Goal: Task Accomplishment & Management: Manage account settings

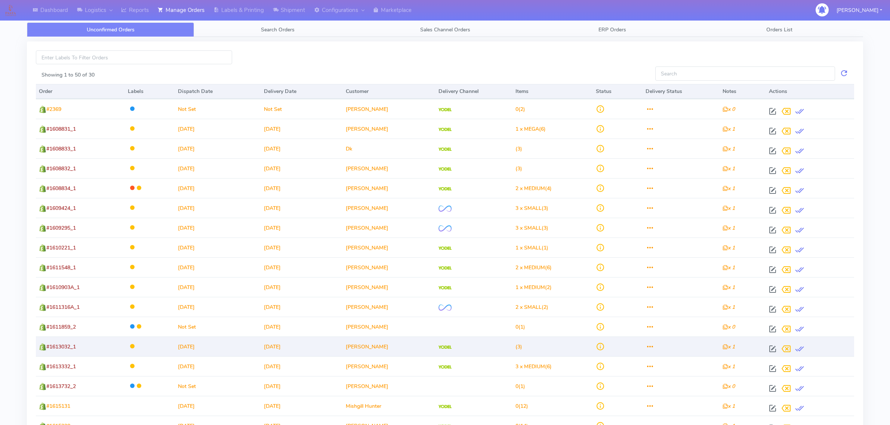
scroll to position [334, 0]
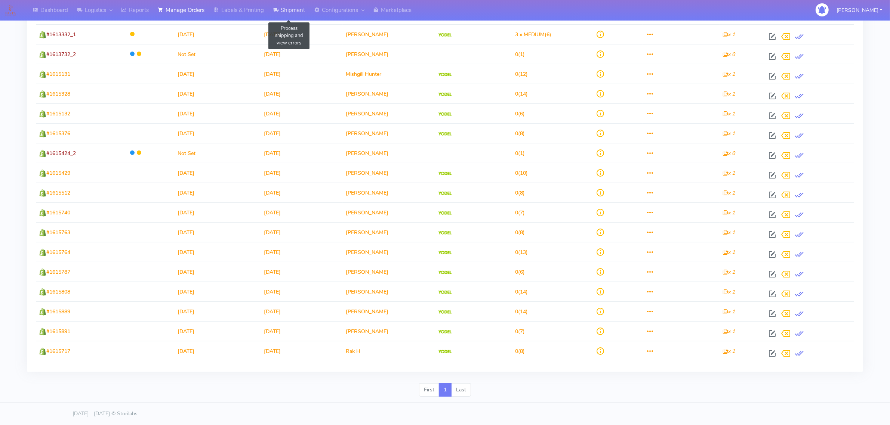
click at [286, 12] on link "Shipment" at bounding box center [288, 10] width 41 height 21
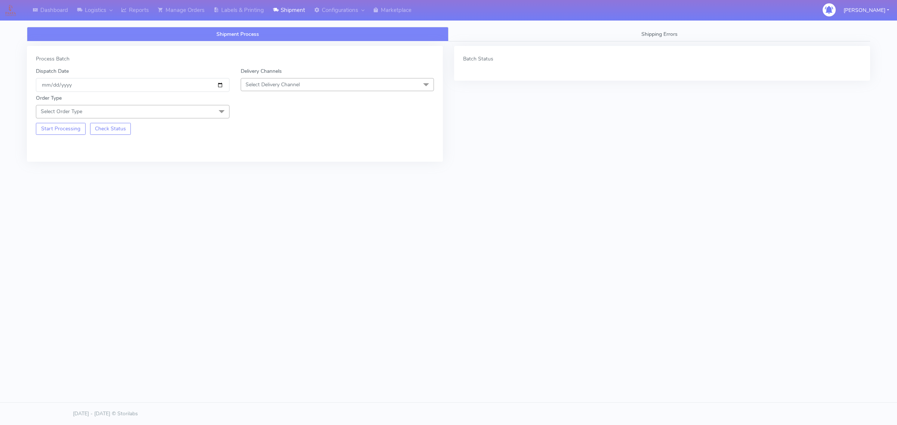
click at [133, 107] on span "Select Order Type" at bounding box center [133, 111] width 194 height 13
click at [119, 144] on div "Meal" at bounding box center [132, 147] width 185 height 8
click at [275, 85] on span "Select Delivery Channel" at bounding box center [273, 84] width 54 height 7
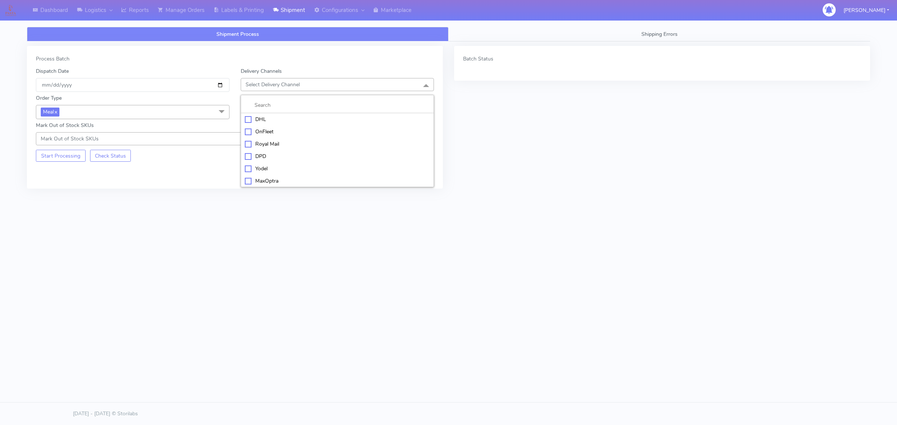
click at [265, 129] on div "OnFleet" at bounding box center [337, 132] width 185 height 8
click at [257, 111] on span "Select Box Size" at bounding box center [264, 111] width 36 height 7
click at [255, 142] on li "Small" at bounding box center [337, 147] width 193 height 12
click at [217, 89] on input "[DATE]" at bounding box center [133, 85] width 194 height 14
click at [222, 83] on input "[DATE]" at bounding box center [133, 85] width 194 height 14
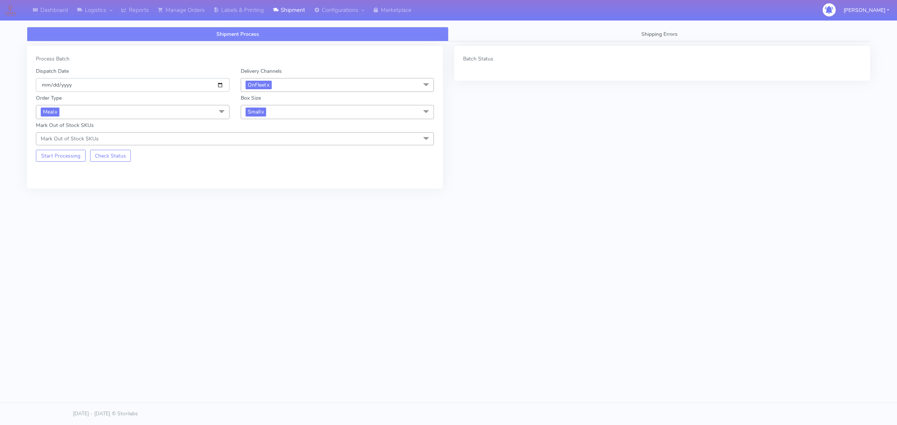
type input "[DATE]"
click at [68, 156] on button "Start Processing" at bounding box center [61, 156] width 50 height 12
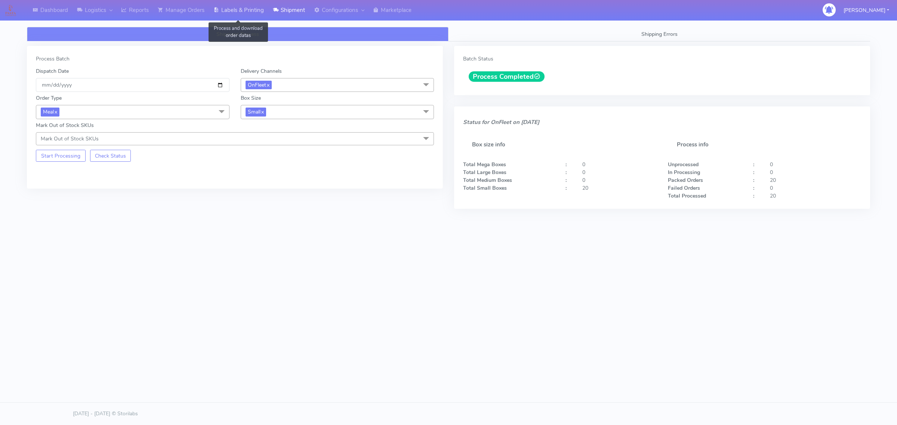
click at [229, 10] on link "Labels & Printing" at bounding box center [238, 10] width 59 height 21
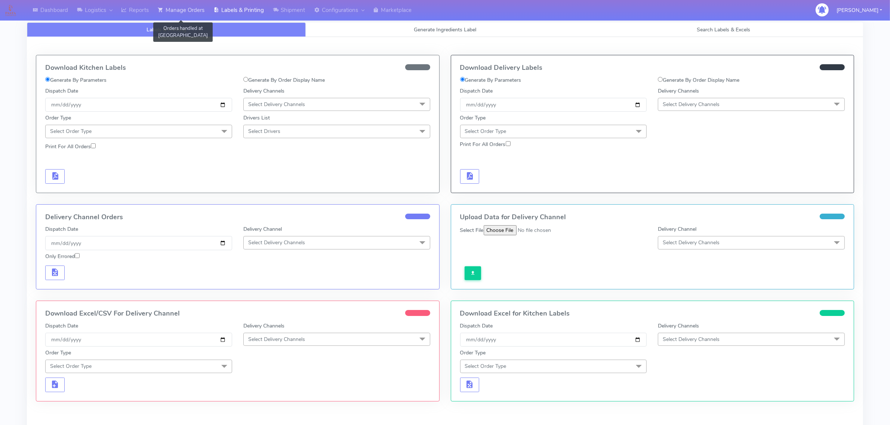
click at [195, 11] on link "Manage Orders" at bounding box center [181, 10] width 56 height 21
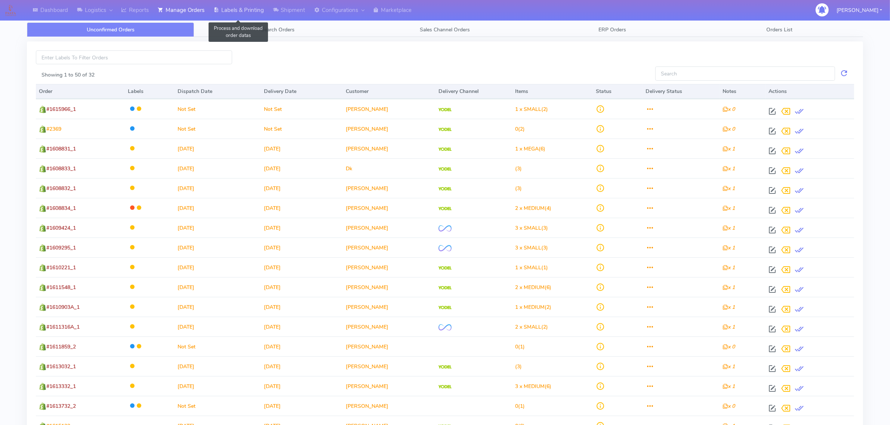
click at [258, 12] on link "Labels & Printing" at bounding box center [238, 10] width 59 height 21
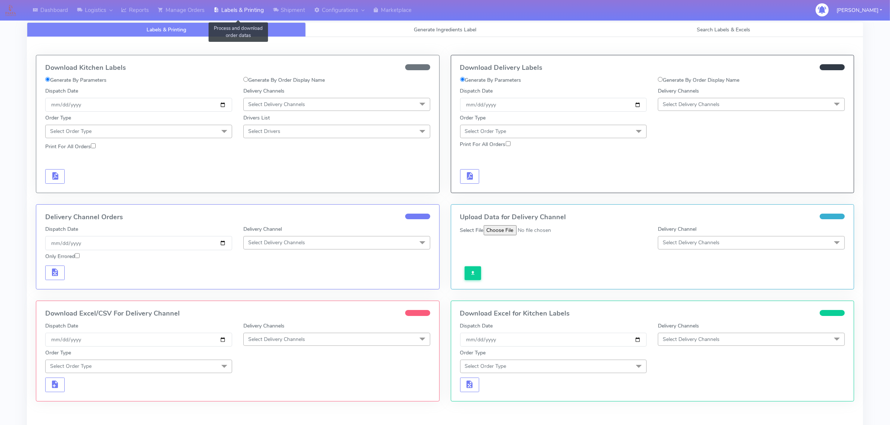
click at [212, 8] on link "Labels & Printing" at bounding box center [238, 10] width 59 height 21
click at [179, 17] on link "Manage Orders" at bounding box center [181, 10] width 56 height 21
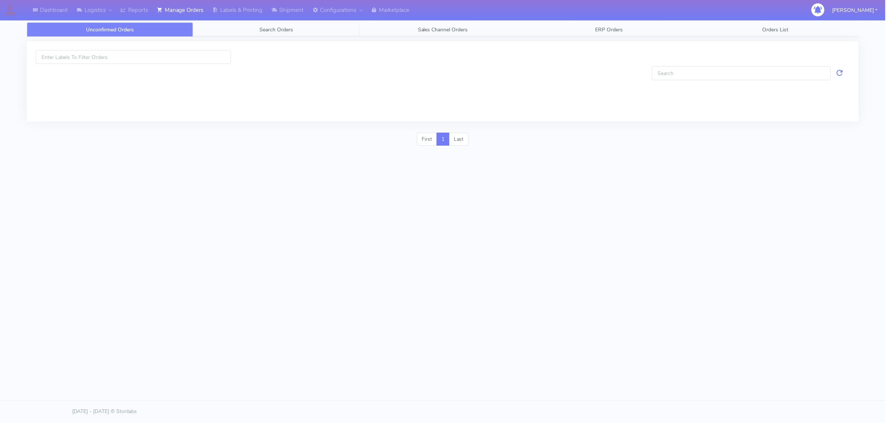
click at [249, 27] on link "Search Orders" at bounding box center [277, 29] width 167 height 15
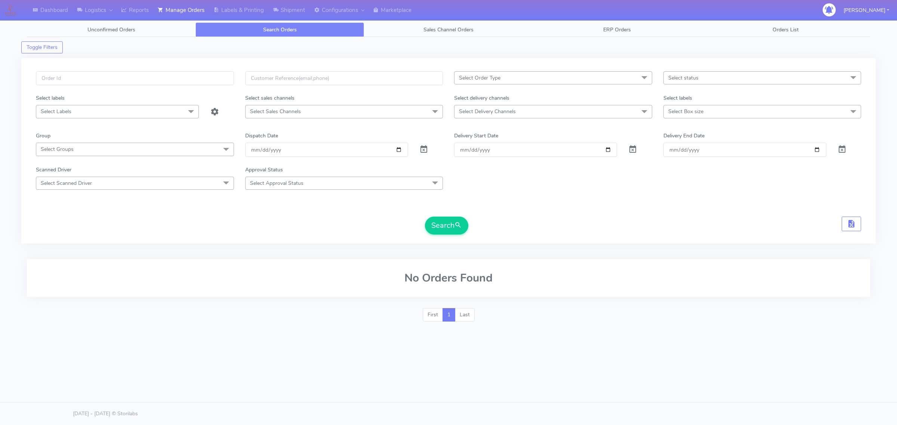
click at [478, 114] on span "Select Delivery Channels" at bounding box center [487, 111] width 57 height 7
click at [483, 173] on div "OnFleet" at bounding box center [553, 175] width 190 height 8
checkbox input "true"
click at [684, 71] on div "Select Order Type Select All MEALS ATAVI One Off Pasta Club Gift Kit Event Unkn…" at bounding box center [448, 151] width 854 height 186
click at [683, 81] on span "Select status" at bounding box center [683, 77] width 30 height 7
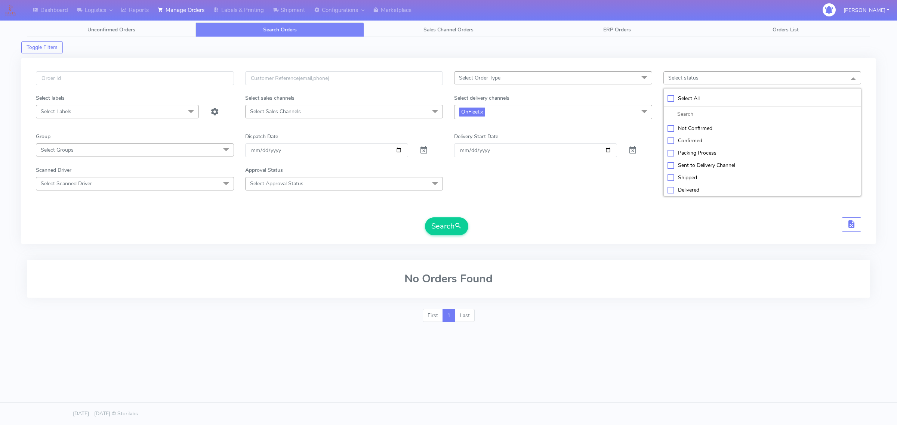
click at [679, 142] on div "Confirmed" at bounding box center [762, 141] width 190 height 8
checkbox input "true"
click at [648, 129] on form "Select Order Type Select All MEALS ATAVI One Off Pasta Club Gift Kit Event Unkn…" at bounding box center [448, 153] width 825 height 164
drag, startPoint x: 671, startPoint y: 116, endPoint x: 672, endPoint y: 127, distance: 10.8
click at [671, 116] on span "Select Box size" at bounding box center [762, 111] width 198 height 13
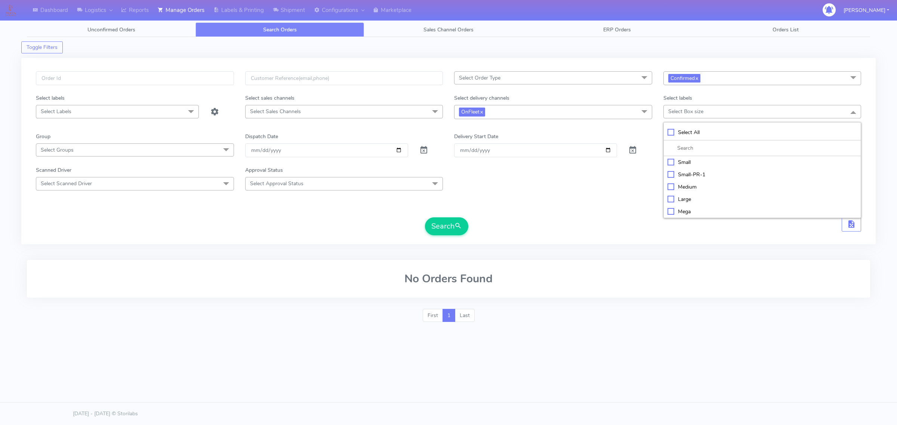
click at [675, 161] on div "Small" at bounding box center [762, 162] width 190 height 8
checkbox input "true"
click at [700, 77] on span "Confirmed x" at bounding box center [684, 78] width 32 height 9
click at [698, 79] on link "x" at bounding box center [696, 78] width 3 height 8
click at [649, 79] on span at bounding box center [644, 78] width 15 height 14
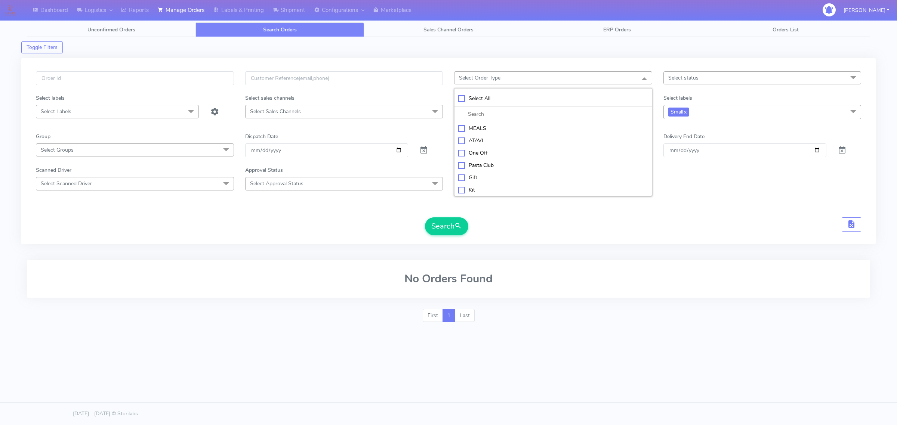
click at [473, 126] on div "MEALS" at bounding box center [553, 128] width 190 height 8
checkbox input "true"
click at [546, 230] on div "Search" at bounding box center [448, 227] width 825 height 18
click at [397, 148] on input "[DATE]" at bounding box center [326, 151] width 163 height 14
click at [288, 150] on input "[DATE]" at bounding box center [326, 151] width 163 height 14
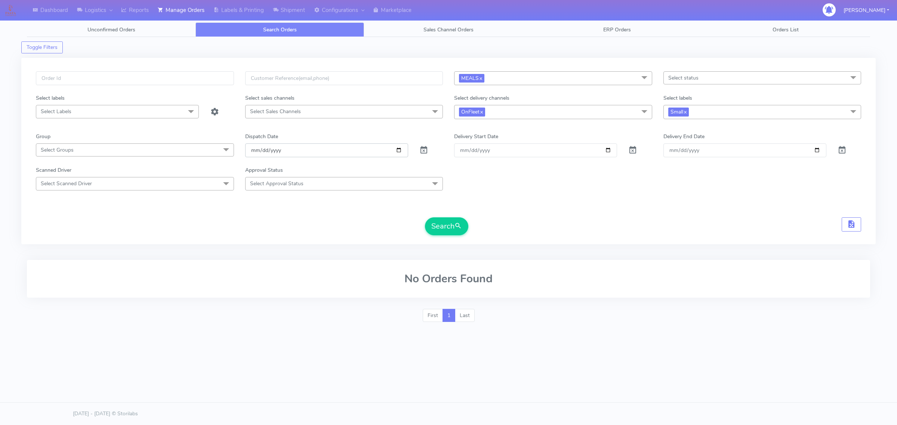
click at [397, 154] on input "[DATE]" at bounding box center [326, 151] width 163 height 14
type input "[DATE]"
click at [431, 223] on button "Search" at bounding box center [446, 227] width 43 height 18
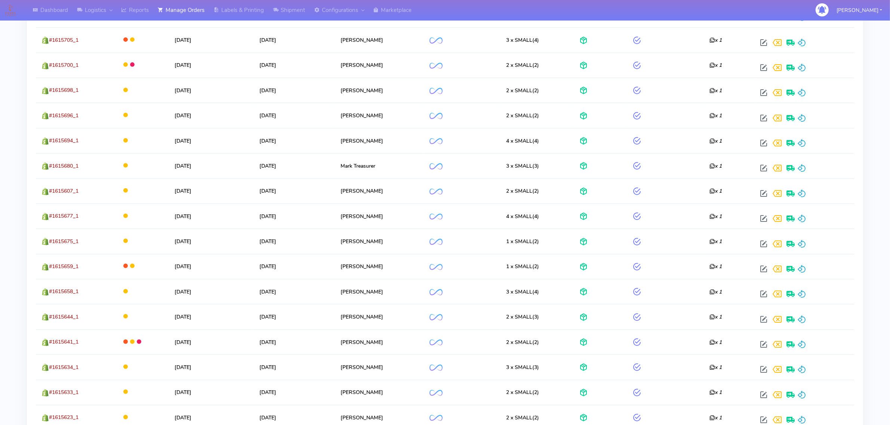
scroll to position [275, 0]
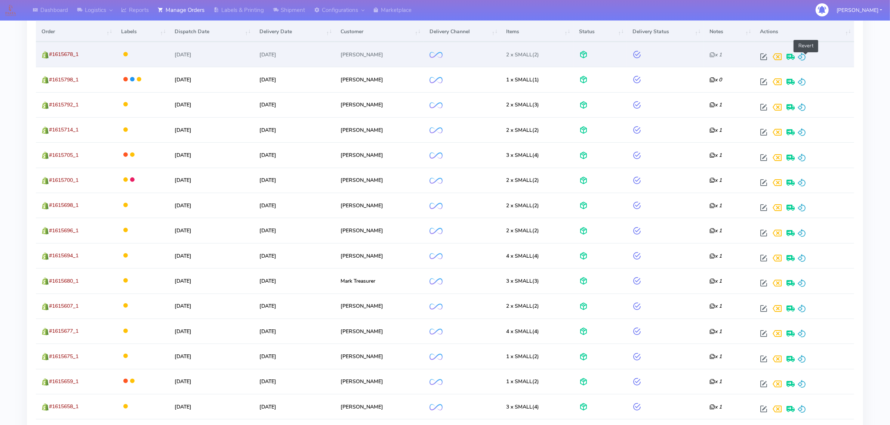
click at [803, 58] on span at bounding box center [801, 58] width 9 height 7
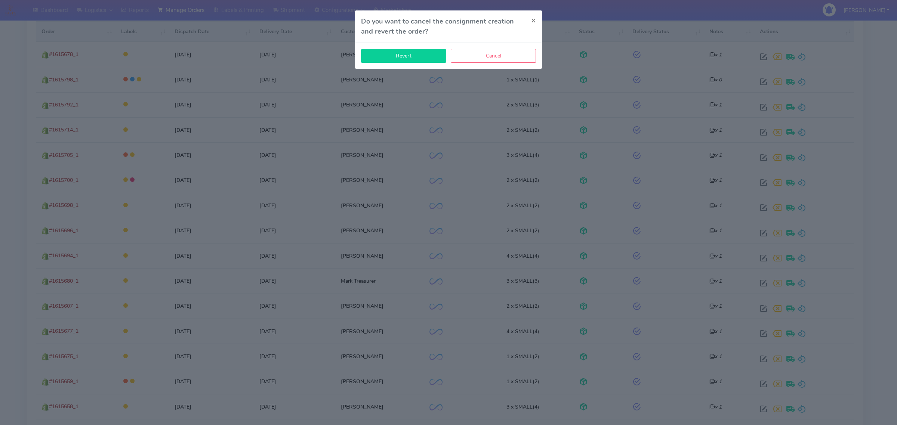
click at [425, 60] on button "Revert" at bounding box center [403, 56] width 85 height 14
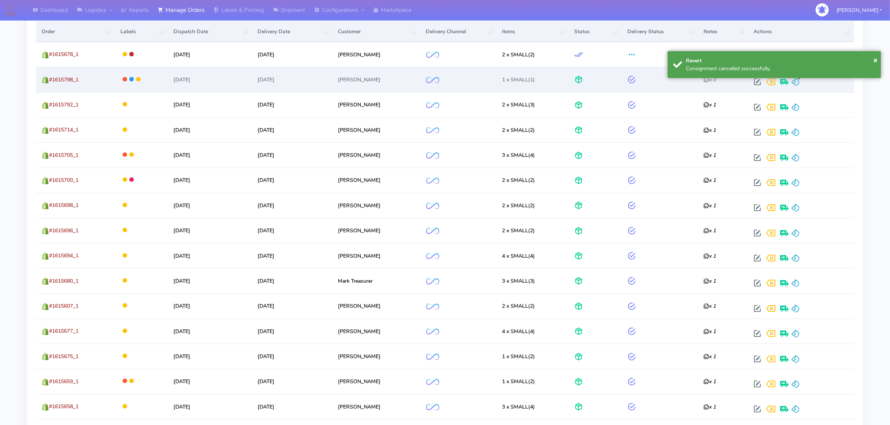
click at [797, 81] on span at bounding box center [795, 83] width 9 height 7
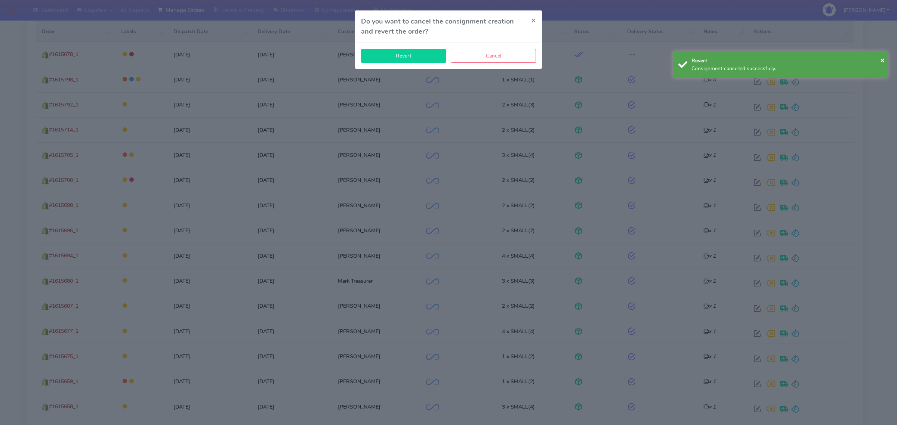
click at [436, 56] on button "Revert" at bounding box center [403, 56] width 85 height 14
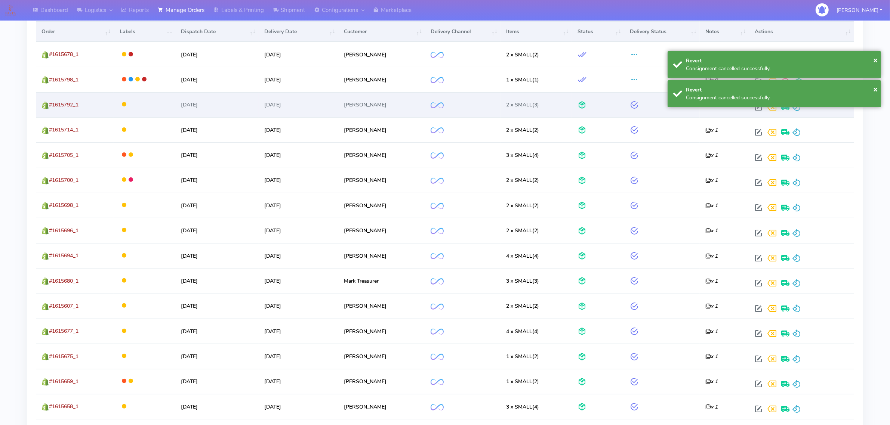
click at [801, 108] on span at bounding box center [796, 108] width 9 height 7
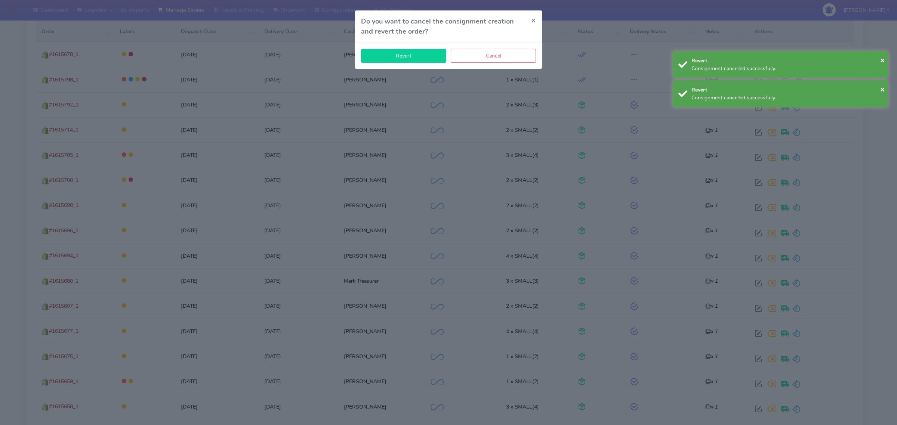
click at [416, 53] on button "Revert" at bounding box center [403, 56] width 85 height 14
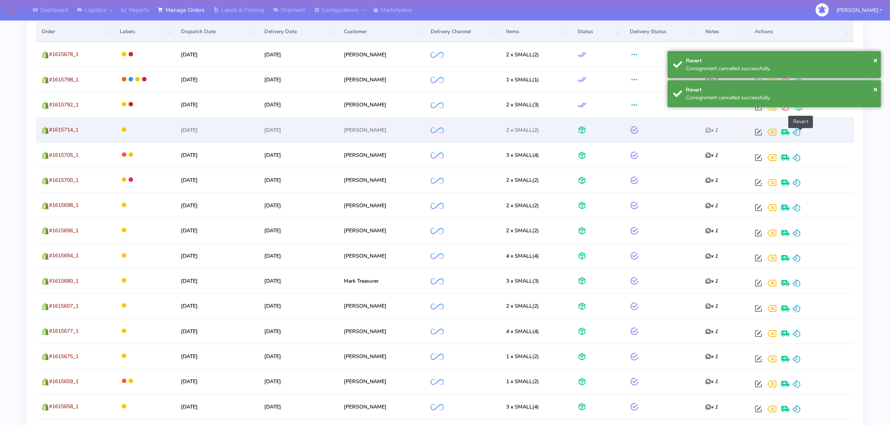
click at [799, 132] on span at bounding box center [796, 133] width 9 height 7
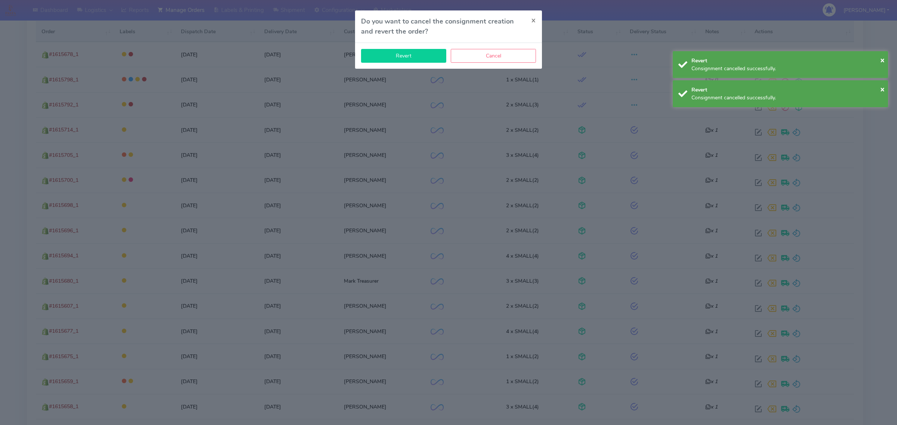
click at [417, 58] on button "Revert" at bounding box center [403, 56] width 85 height 14
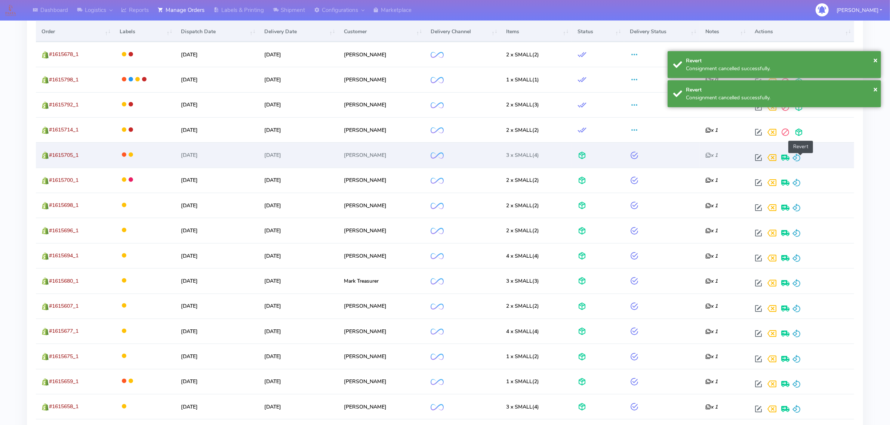
click at [801, 156] on span at bounding box center [796, 159] width 9 height 7
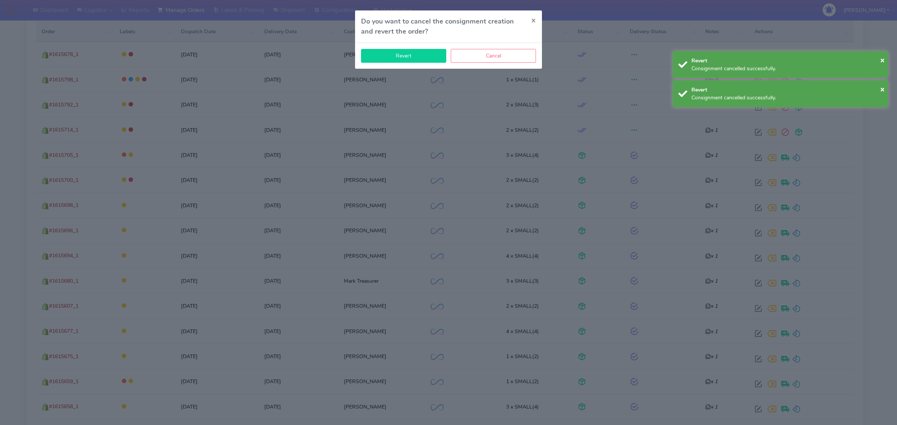
click at [426, 59] on button "Revert" at bounding box center [403, 56] width 85 height 14
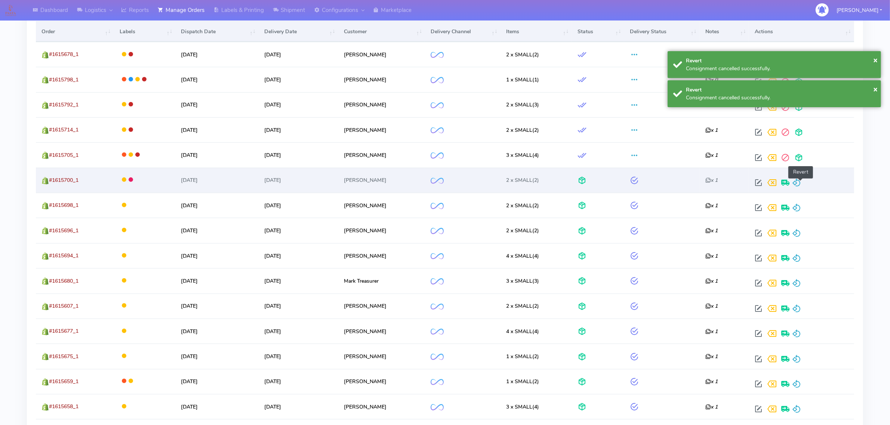
click at [801, 182] on span at bounding box center [796, 184] width 9 height 7
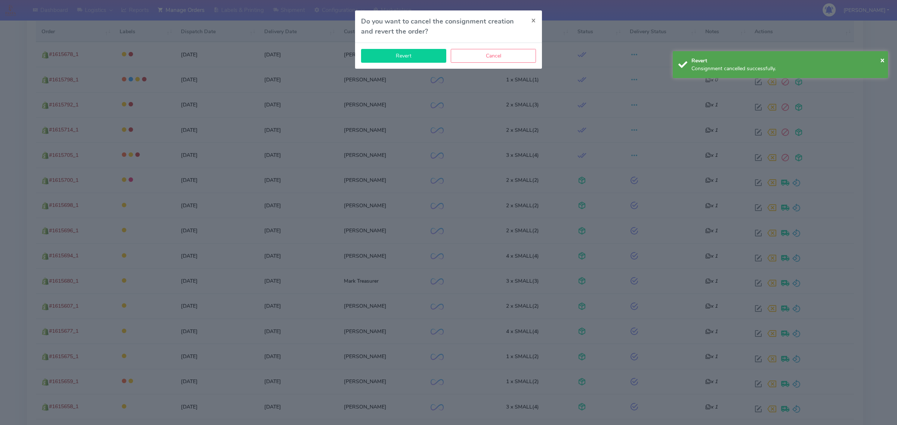
click at [420, 55] on button "Revert" at bounding box center [403, 56] width 85 height 14
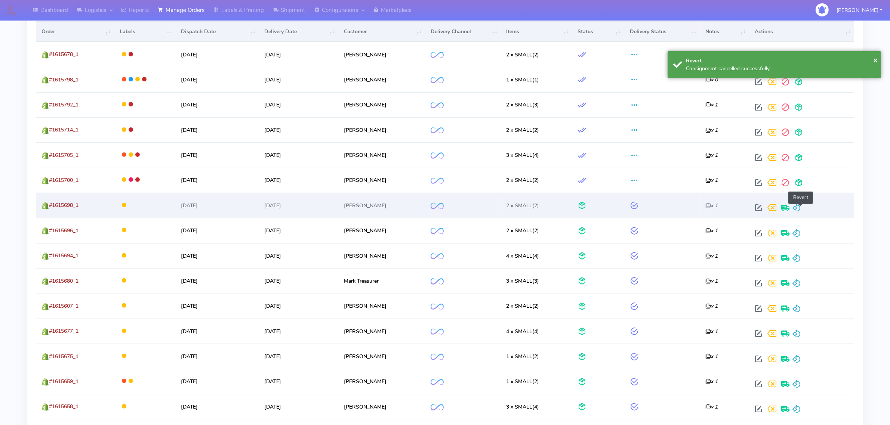
click at [801, 210] on span at bounding box center [796, 209] width 9 height 7
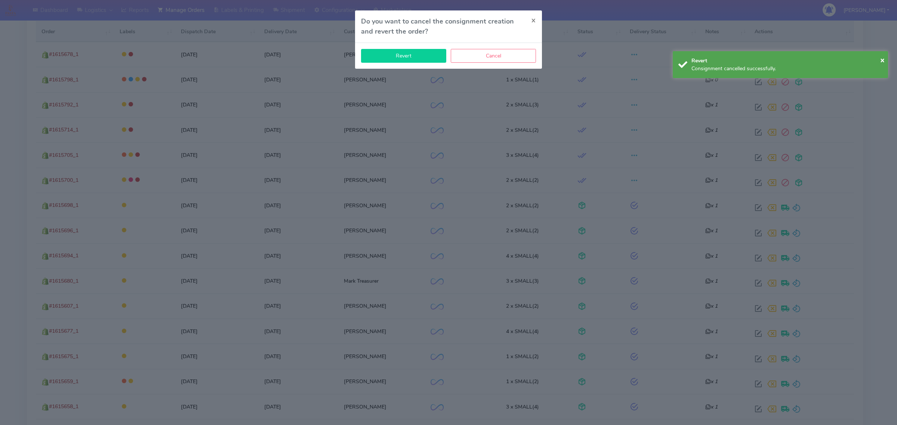
click at [404, 55] on button "Revert" at bounding box center [403, 56] width 85 height 14
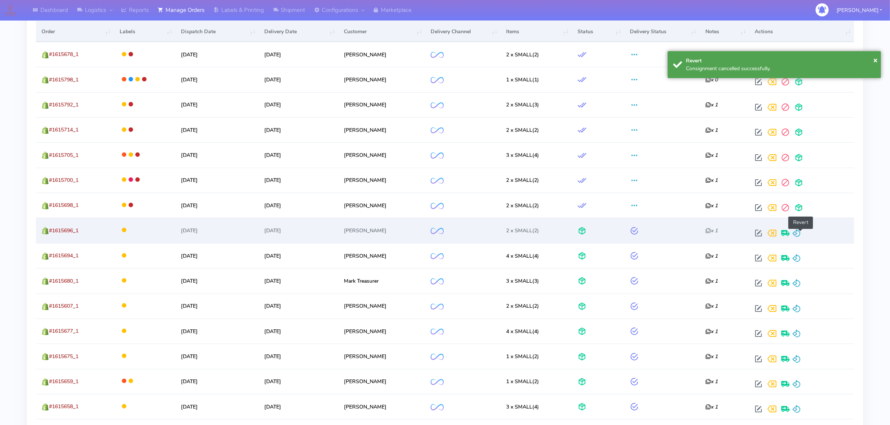
click at [798, 232] on span at bounding box center [796, 234] width 9 height 7
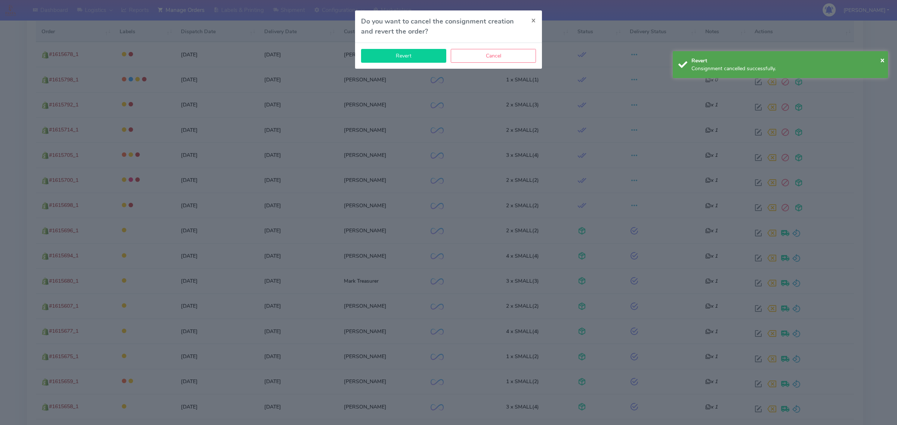
click at [389, 57] on button "Revert" at bounding box center [403, 56] width 85 height 14
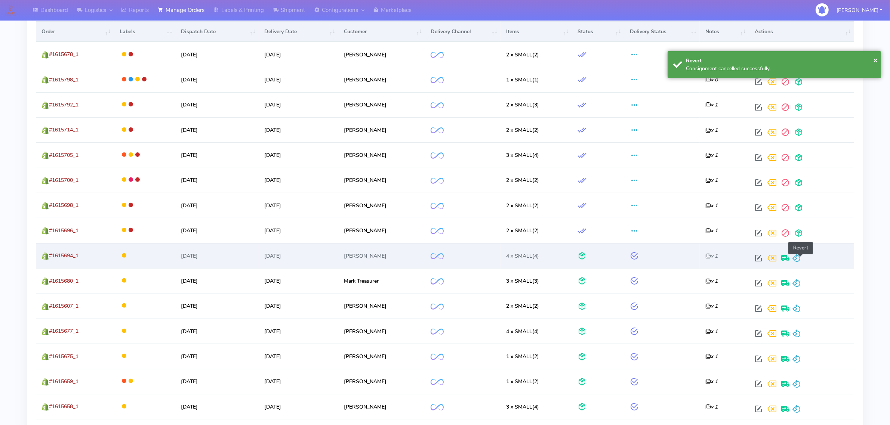
click at [798, 261] on span at bounding box center [796, 259] width 9 height 7
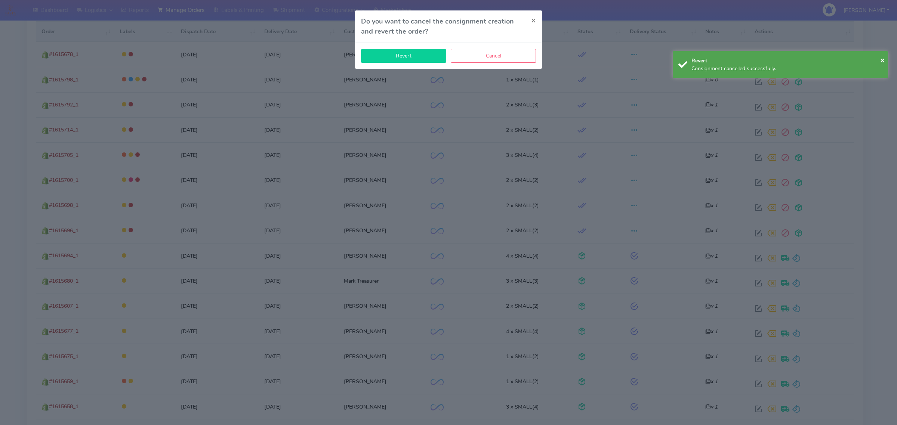
click at [402, 55] on button "Revert" at bounding box center [403, 56] width 85 height 14
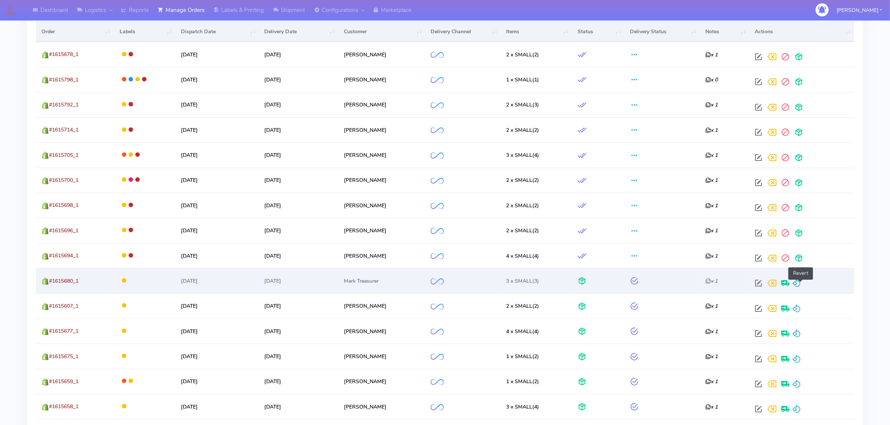
click at [799, 283] on span at bounding box center [796, 284] width 9 height 7
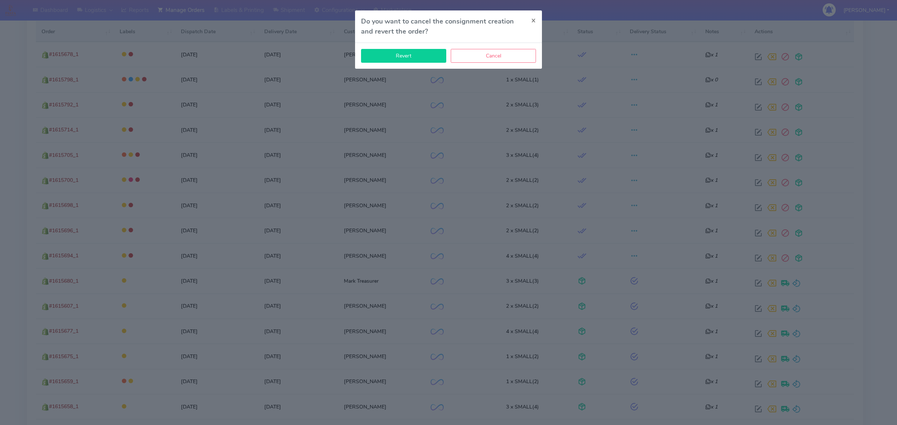
click at [393, 49] on button "Revert" at bounding box center [403, 56] width 85 height 14
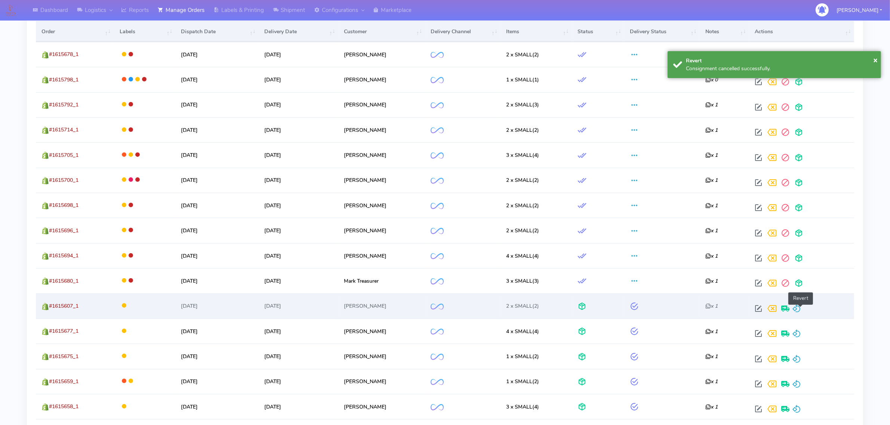
click at [799, 311] on span at bounding box center [796, 310] width 9 height 7
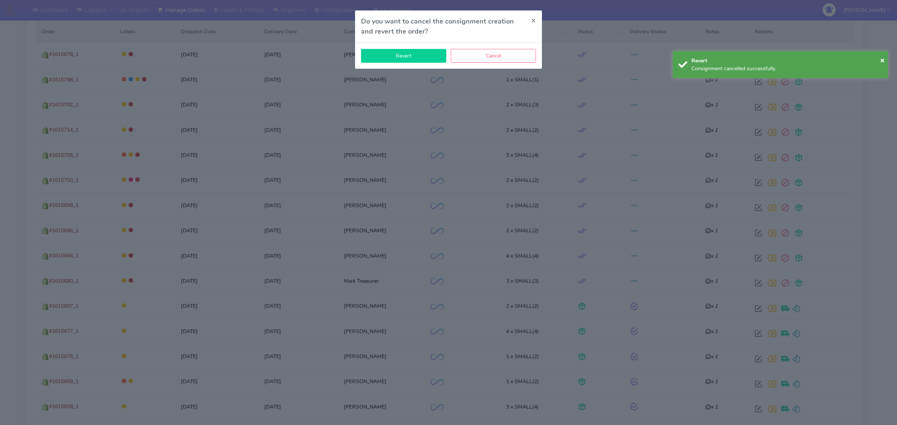
click at [425, 57] on button "Revert" at bounding box center [403, 56] width 85 height 14
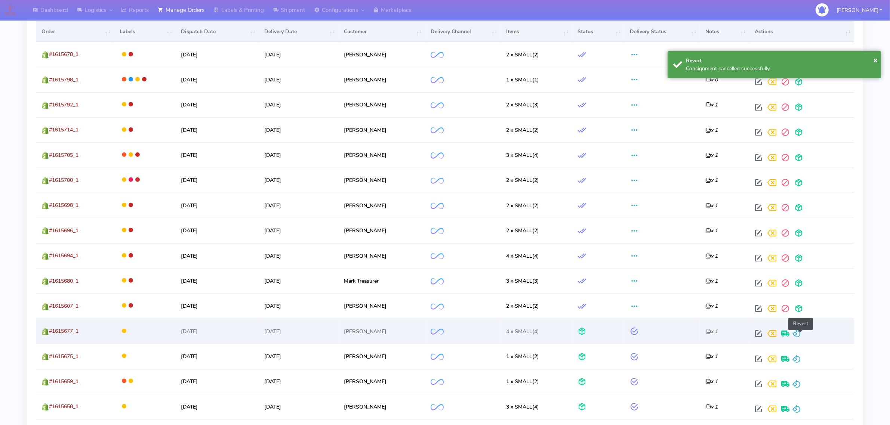
click at [799, 334] on span at bounding box center [796, 335] width 9 height 7
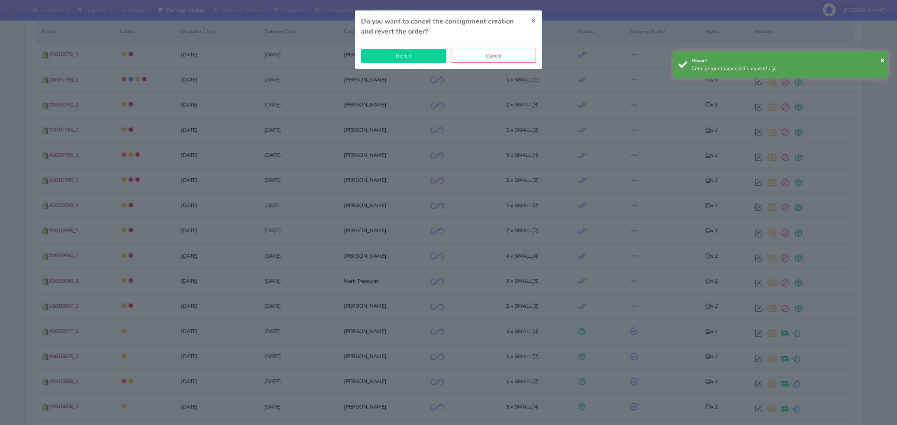
click at [408, 51] on button "Revert" at bounding box center [403, 56] width 85 height 14
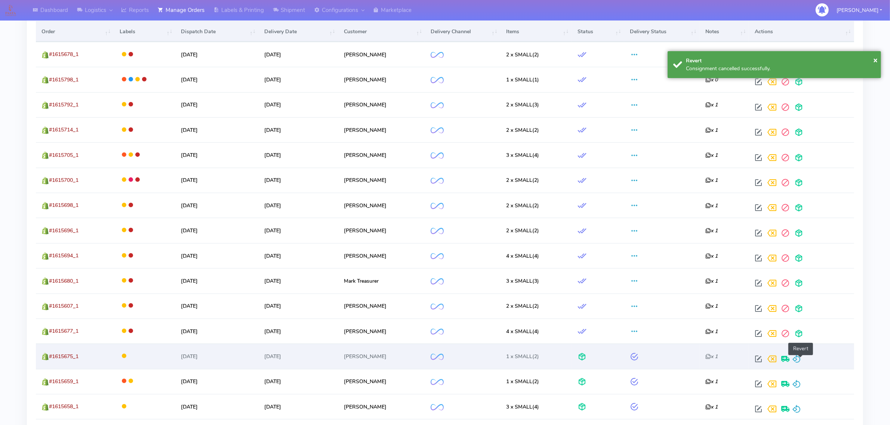
click at [801, 359] on span at bounding box center [796, 360] width 9 height 7
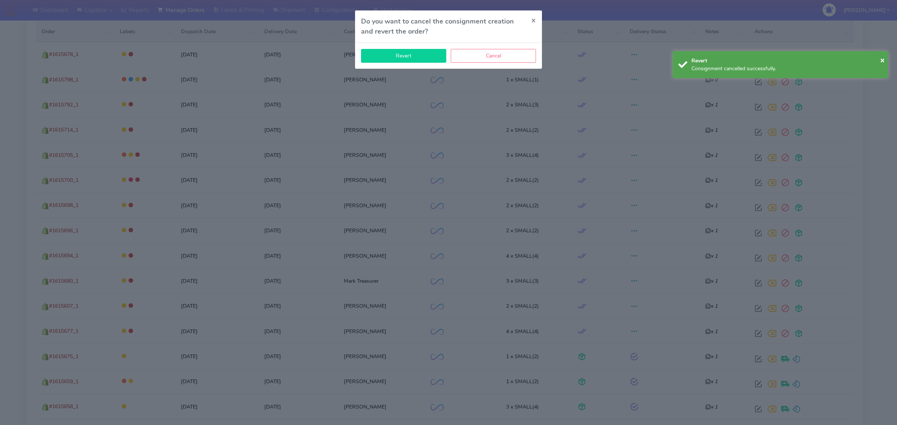
click at [398, 60] on button "Revert" at bounding box center [403, 56] width 85 height 14
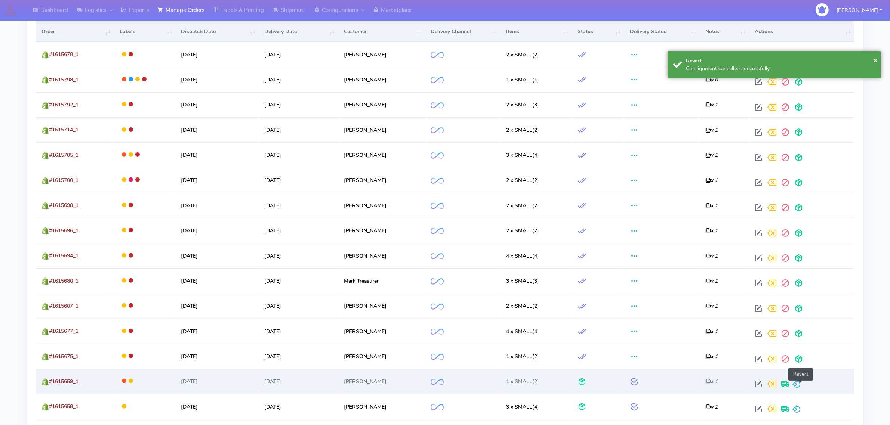
click at [798, 382] on span at bounding box center [796, 385] width 9 height 7
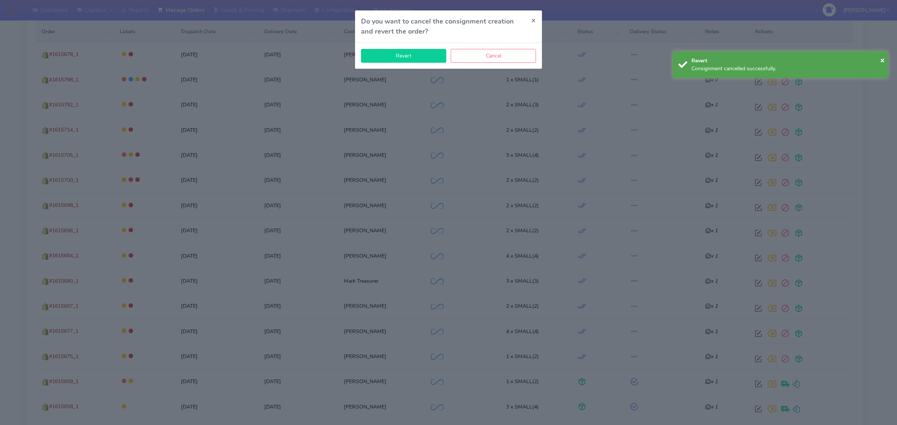
click at [385, 60] on button "Revert" at bounding box center [403, 56] width 85 height 14
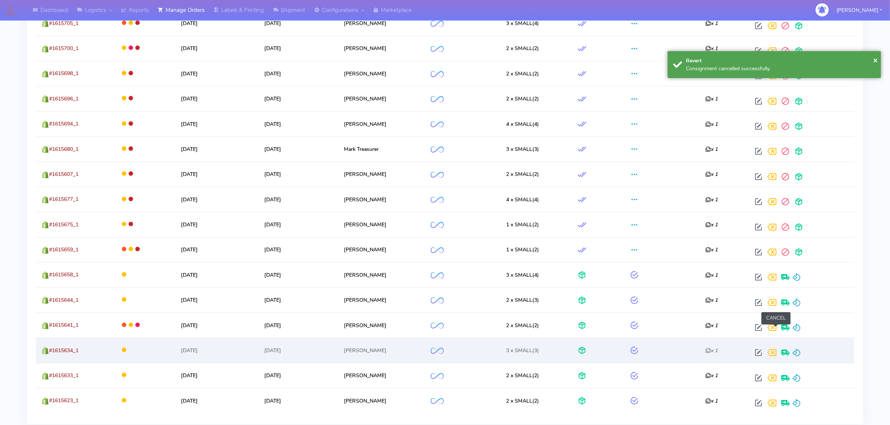
scroll to position [416, 0]
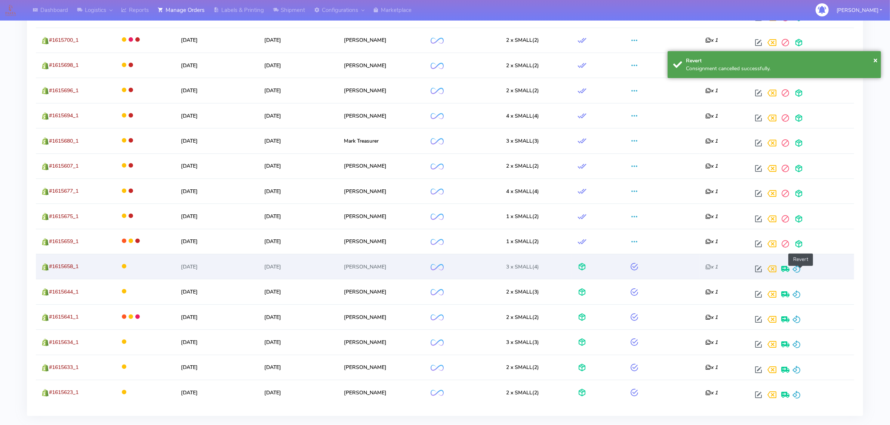
click at [799, 271] on span at bounding box center [796, 270] width 9 height 7
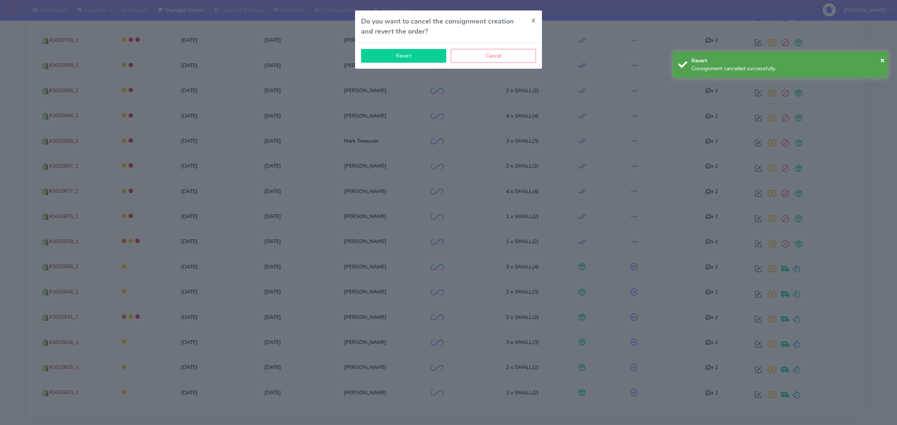
click at [398, 52] on button "Revert" at bounding box center [403, 56] width 85 height 14
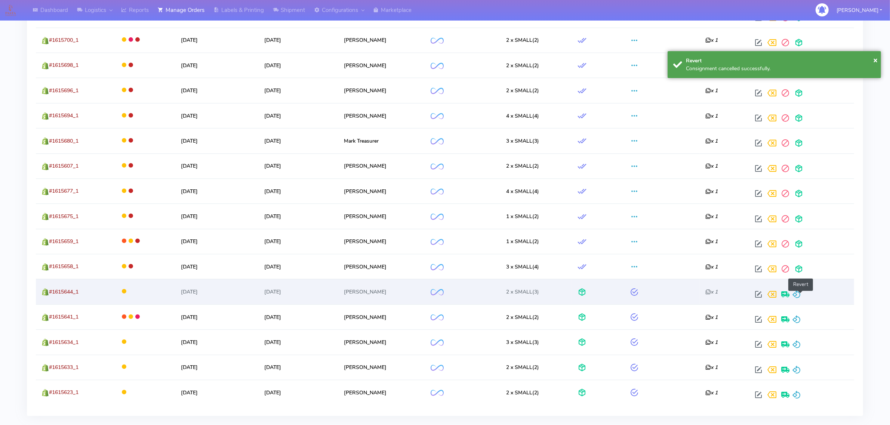
click at [799, 297] on span at bounding box center [796, 296] width 9 height 7
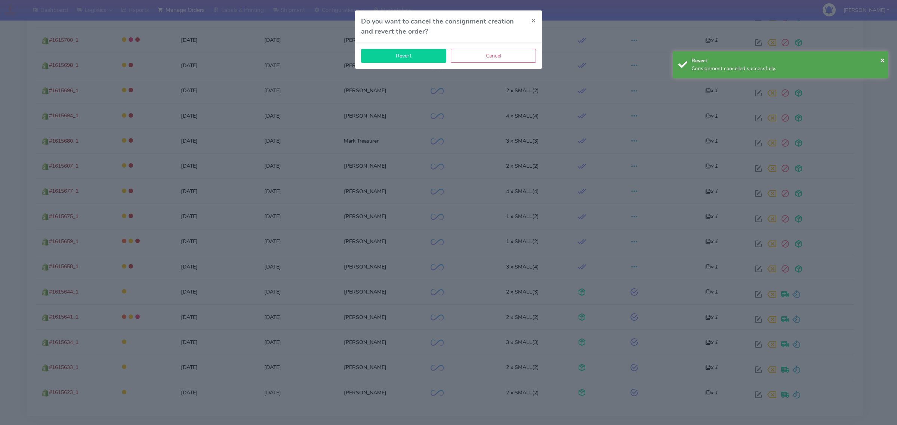
click at [408, 61] on button "Revert" at bounding box center [403, 56] width 85 height 14
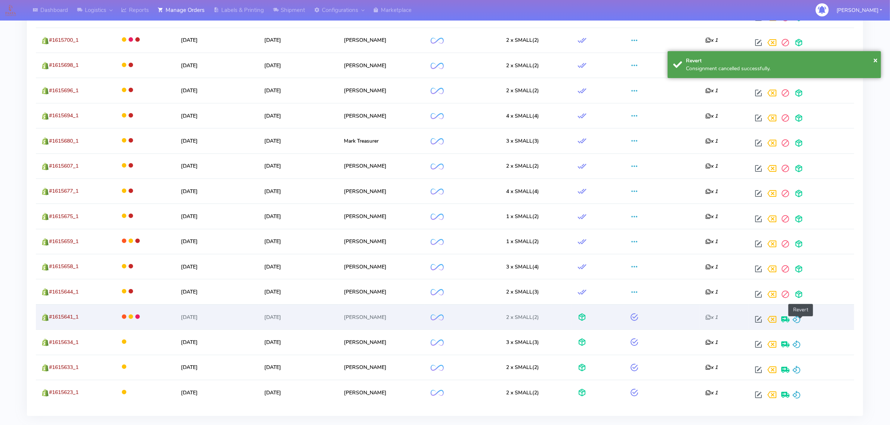
click at [801, 322] on span at bounding box center [796, 321] width 9 height 7
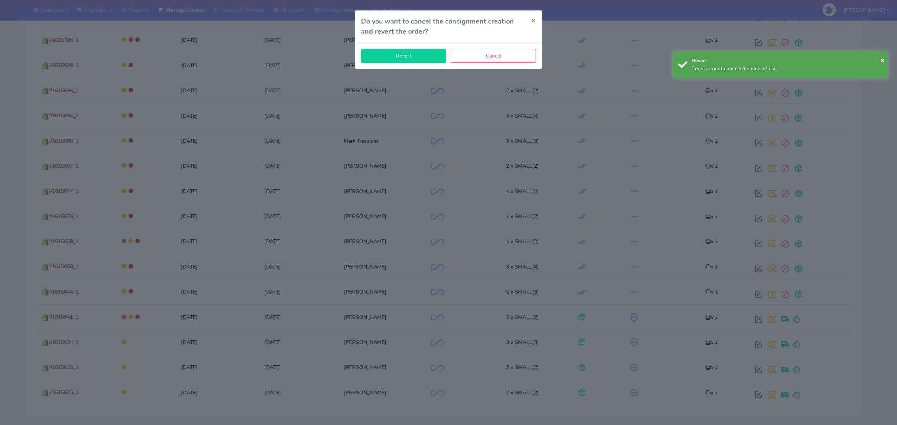
click at [398, 55] on button "Revert" at bounding box center [403, 56] width 85 height 14
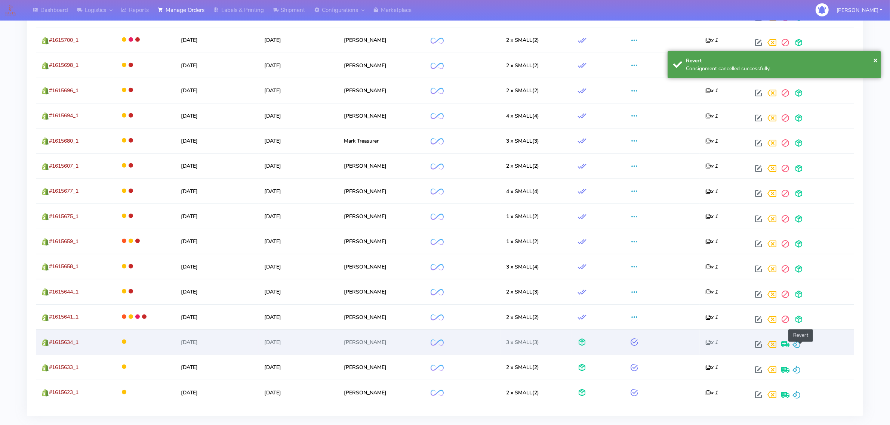
click at [801, 346] on span at bounding box center [796, 346] width 9 height 7
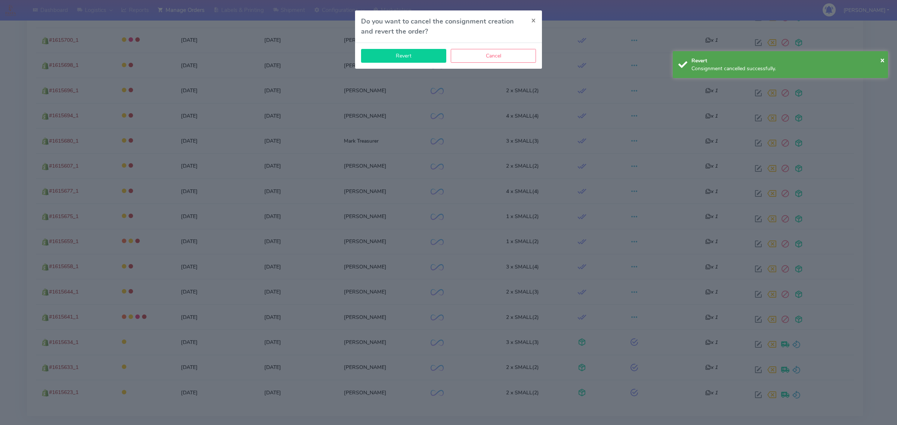
click at [402, 57] on button "Revert" at bounding box center [403, 56] width 85 height 14
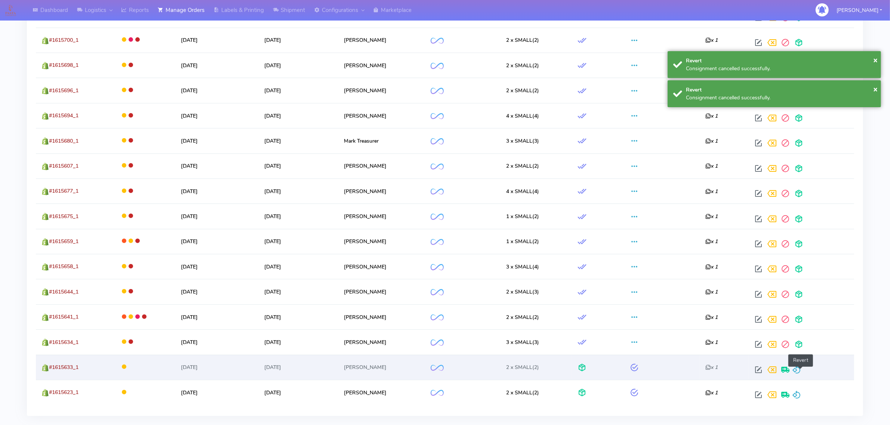
click at [801, 370] on span at bounding box center [796, 371] width 9 height 7
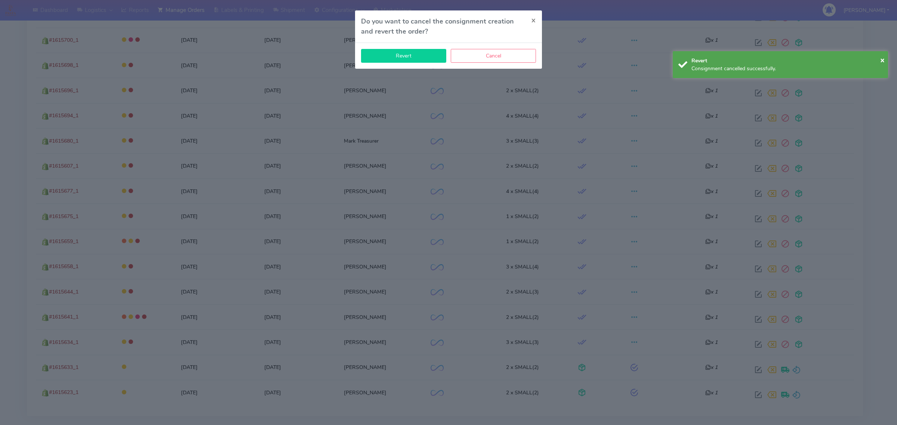
click at [415, 58] on button "Revert" at bounding box center [403, 56] width 85 height 14
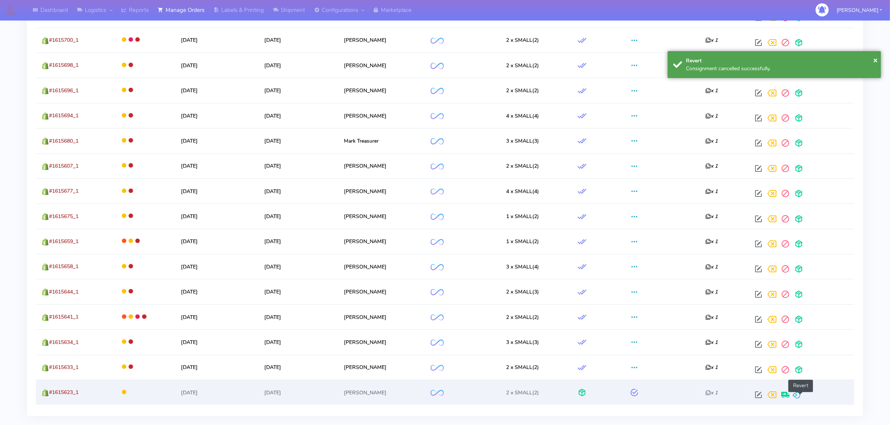
click at [801, 394] on span at bounding box center [796, 396] width 9 height 7
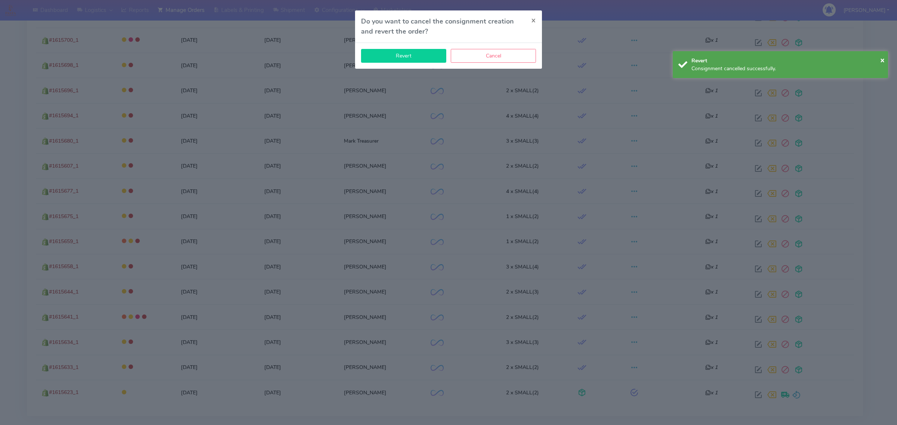
click at [431, 58] on button "Revert" at bounding box center [403, 56] width 85 height 14
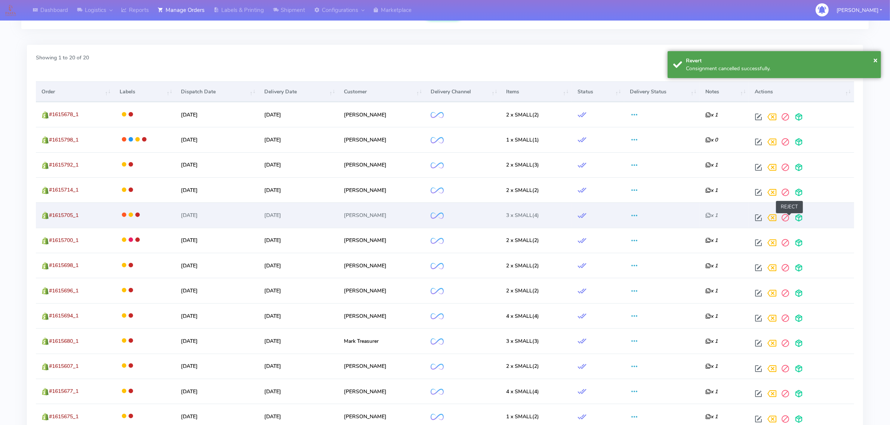
scroll to position [89, 0]
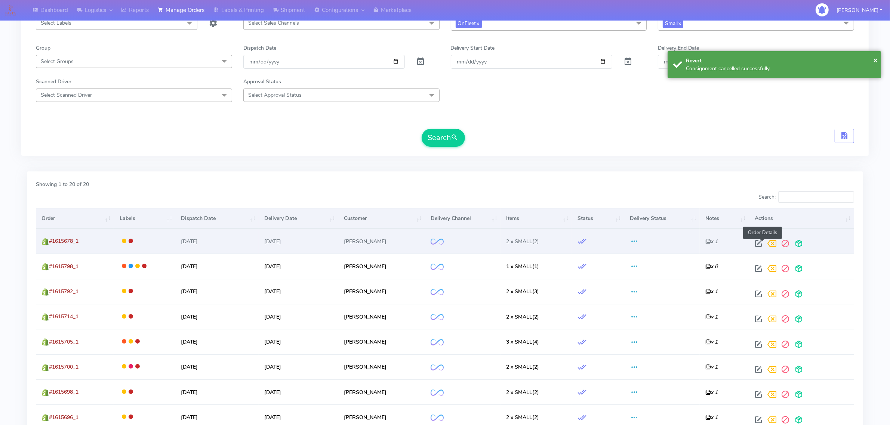
click at [764, 243] on span at bounding box center [758, 245] width 13 height 7
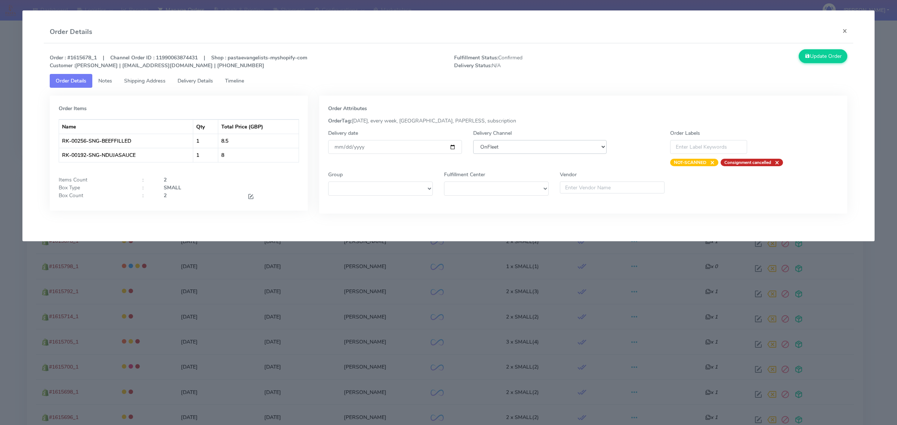
drag, startPoint x: 520, startPoint y: 148, endPoint x: 520, endPoint y: 152, distance: 4.1
click at [520, 148] on select "DHL OnFleet Royal Mail DPD Yodel MaxOptra Amazon Collection" at bounding box center [539, 147] width 133 height 14
select select "5"
click at [473, 140] on select "DHL OnFleet Royal Mail DPD Yodel MaxOptra Amazon Collection" at bounding box center [539, 147] width 133 height 14
click at [803, 60] on button "Update Order" at bounding box center [823, 56] width 49 height 14
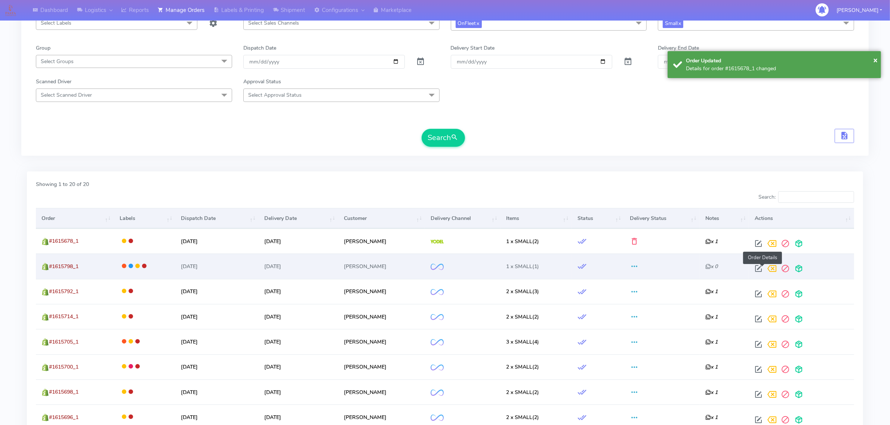
click at [760, 268] on span at bounding box center [758, 270] width 13 height 7
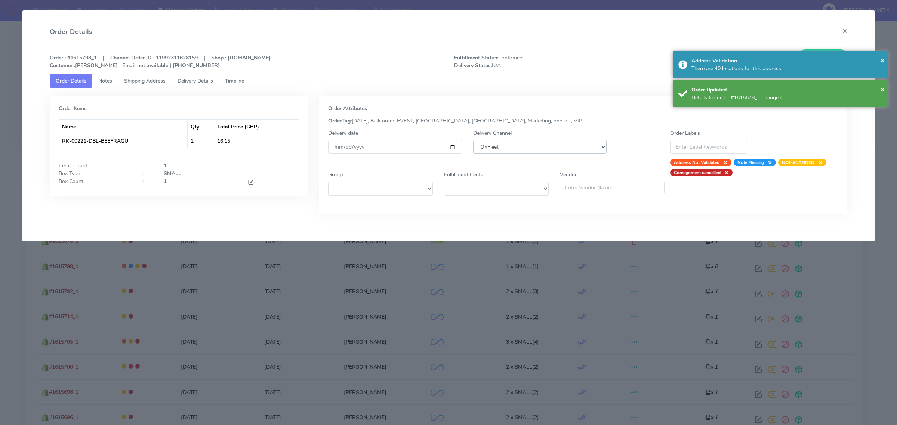
click at [504, 149] on select "DHL OnFleet Royal Mail DPD Yodel MaxOptra Amazon Collection" at bounding box center [539, 147] width 133 height 14
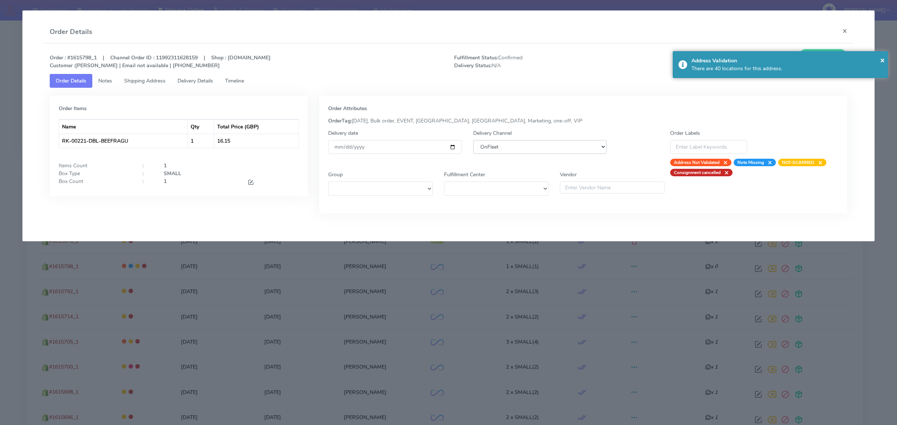
select select "5"
click at [473, 140] on select "DHL OnFleet Royal Mail DPD Yodel MaxOptra Amazon Collection" at bounding box center [539, 147] width 133 height 14
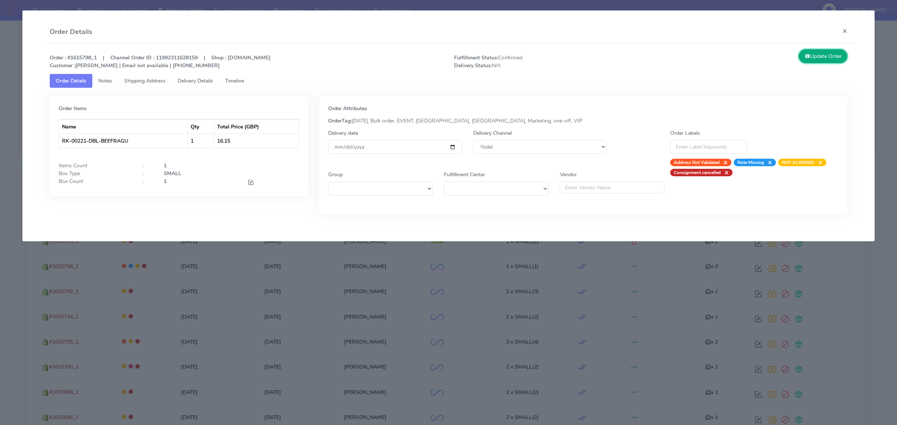
click at [813, 58] on button "Update Order" at bounding box center [823, 56] width 49 height 14
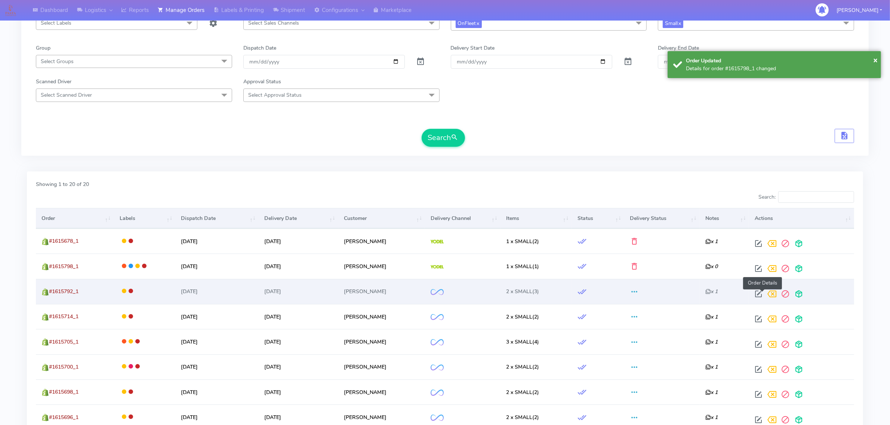
click at [764, 293] on span at bounding box center [758, 295] width 13 height 7
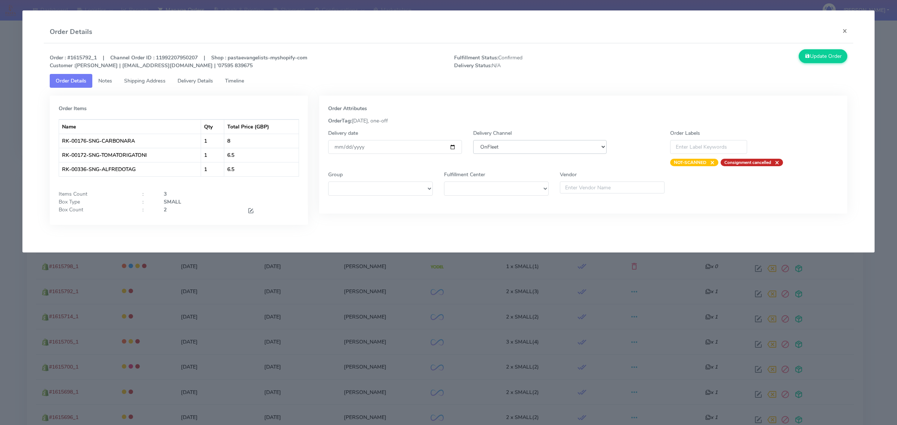
click at [496, 145] on select "DHL OnFleet Royal Mail DPD Yodel MaxOptra Amazon Collection" at bounding box center [539, 147] width 133 height 14
select select "5"
click at [473, 140] on select "DHL OnFleet Royal Mail DPD Yodel MaxOptra Amazon Collection" at bounding box center [539, 147] width 133 height 14
click at [822, 58] on button "Update Order" at bounding box center [823, 56] width 49 height 14
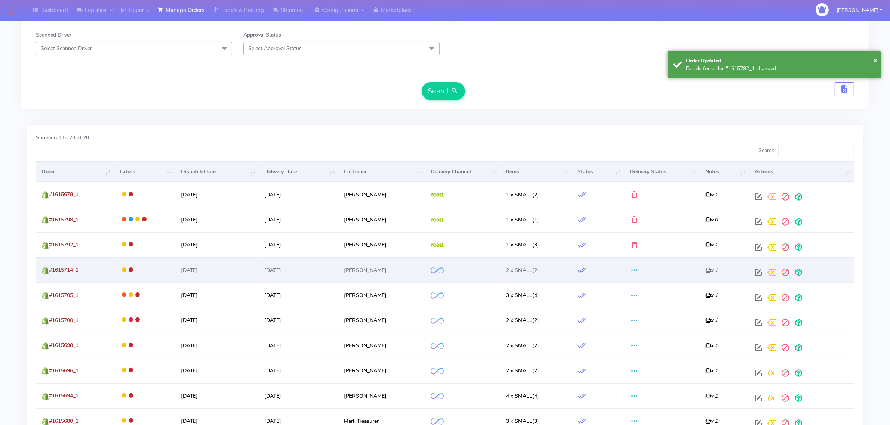
scroll to position [182, 0]
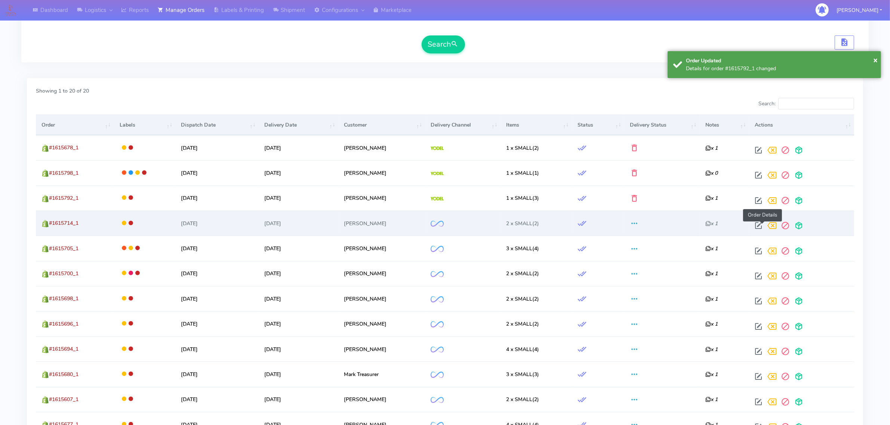
click at [760, 228] on span at bounding box center [758, 227] width 13 height 7
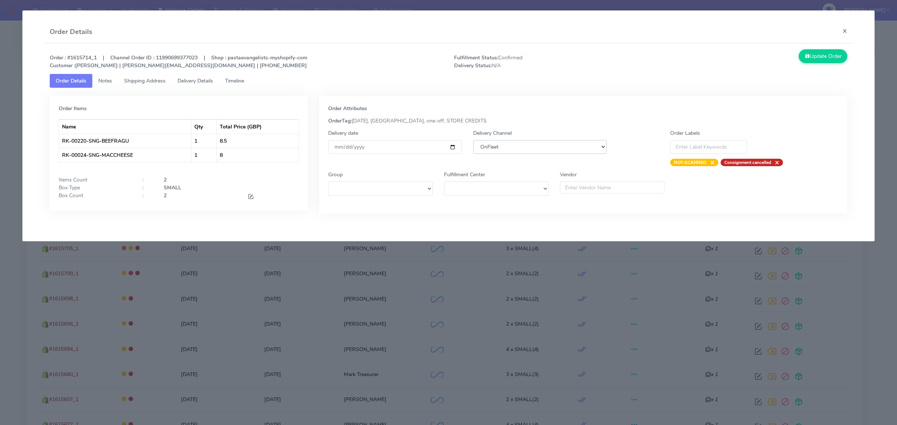
drag, startPoint x: 503, startPoint y: 145, endPoint x: 505, endPoint y: 152, distance: 8.1
click at [503, 145] on select "DHL OnFleet Royal Mail DPD Yodel MaxOptra Amazon Collection" at bounding box center [539, 147] width 133 height 14
select select "5"
click at [473, 140] on select "DHL OnFleet Royal Mail DPD Yodel MaxOptra Amazon Collection" at bounding box center [539, 147] width 133 height 14
click at [818, 61] on button "Update Order" at bounding box center [823, 56] width 49 height 14
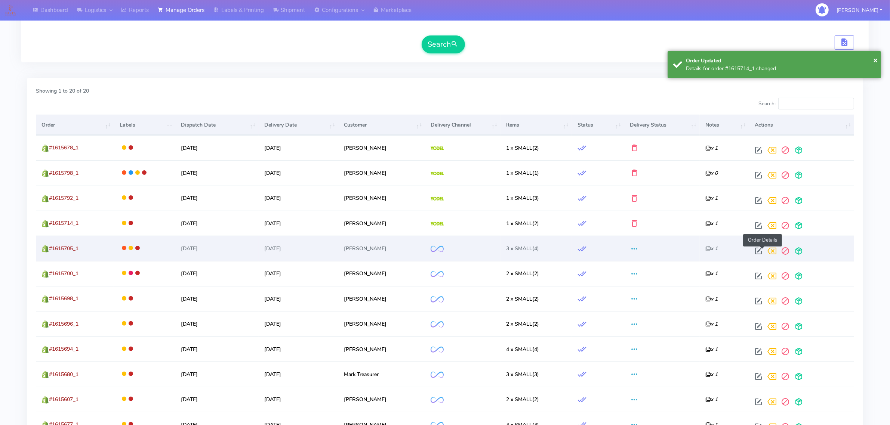
click at [762, 251] on span at bounding box center [758, 252] width 13 height 7
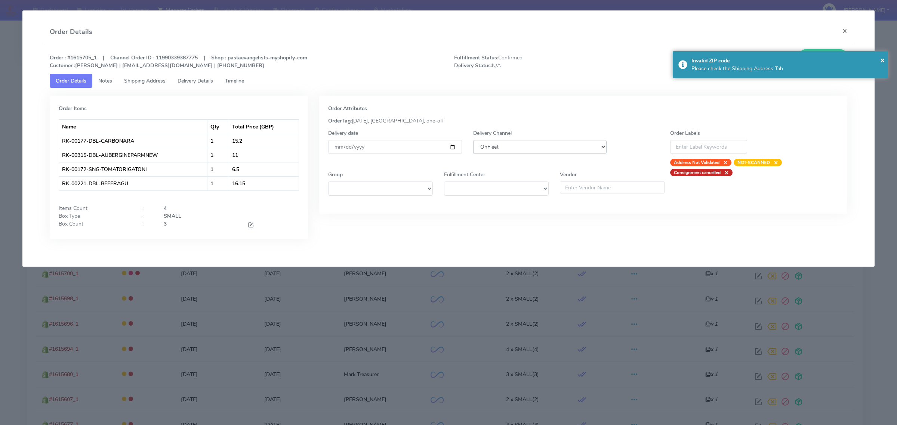
click at [490, 143] on select "DHL OnFleet Royal Mail DPD Yodel MaxOptra Amazon Collection" at bounding box center [539, 147] width 133 height 14
select select "5"
click at [473, 140] on select "DHL OnFleet Royal Mail DPD Yodel MaxOptra Amazon Collection" at bounding box center [539, 147] width 133 height 14
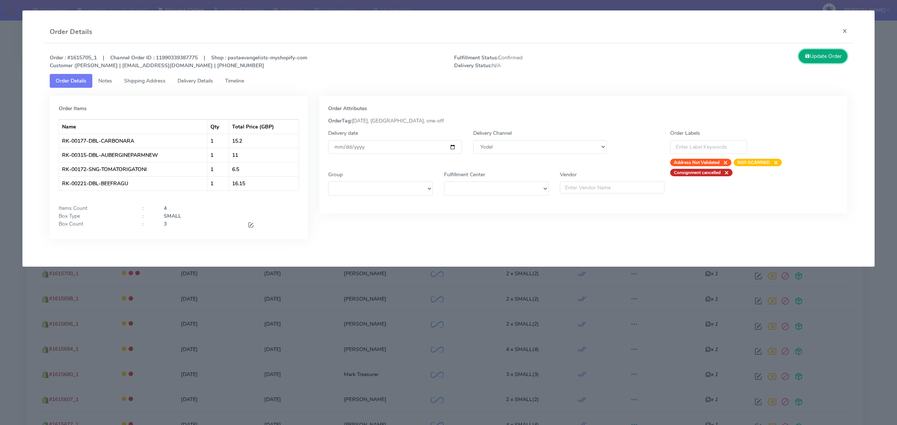
click at [828, 55] on button "Update Order" at bounding box center [823, 56] width 49 height 14
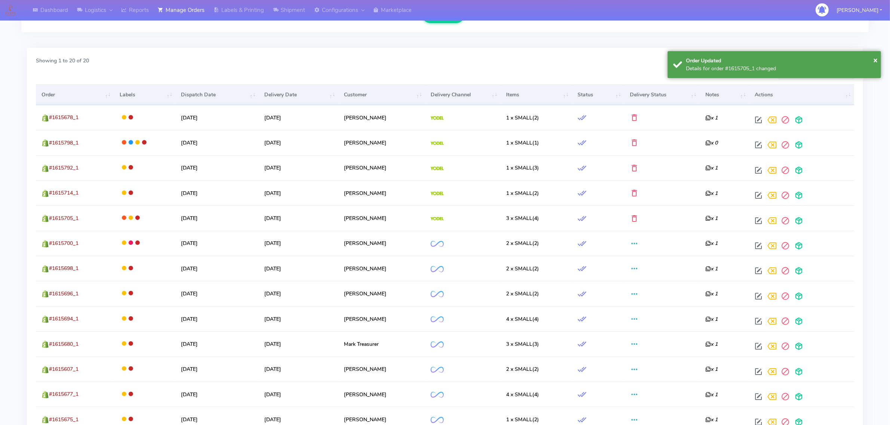
scroll to position [229, 0]
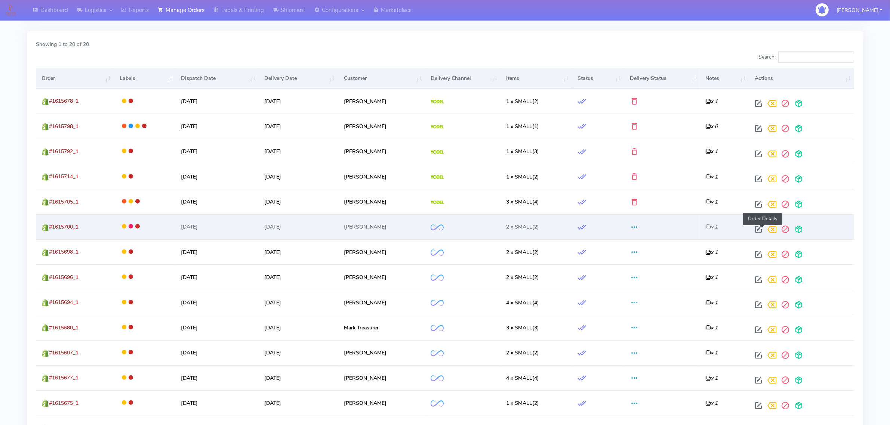
click at [762, 232] on span at bounding box center [758, 231] width 13 height 7
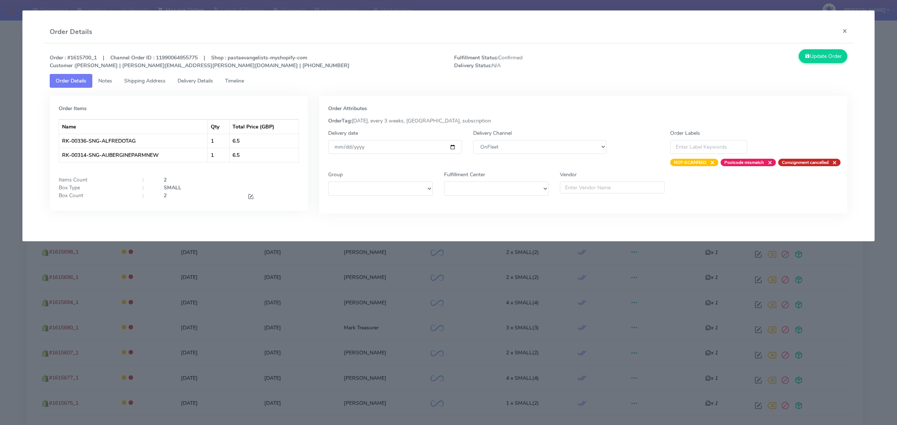
click at [512, 155] on div "Delivery Channel DHL OnFleet Royal Mail DPD Yodel MaxOptra Amazon Collection" at bounding box center [540, 147] width 145 height 37
click at [531, 152] on select "DHL OnFleet Royal Mail DPD Yodel MaxOptra Amazon Collection" at bounding box center [539, 147] width 133 height 14
select select "5"
click at [473, 140] on select "DHL OnFleet Royal Mail DPD Yodel MaxOptra Amazon Collection" at bounding box center [539, 147] width 133 height 14
click at [813, 60] on button "Update Order" at bounding box center [823, 56] width 49 height 14
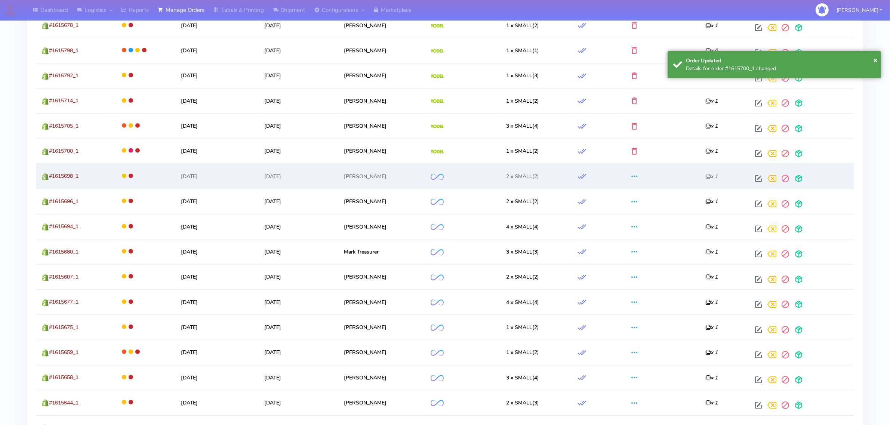
scroll to position [322, 0]
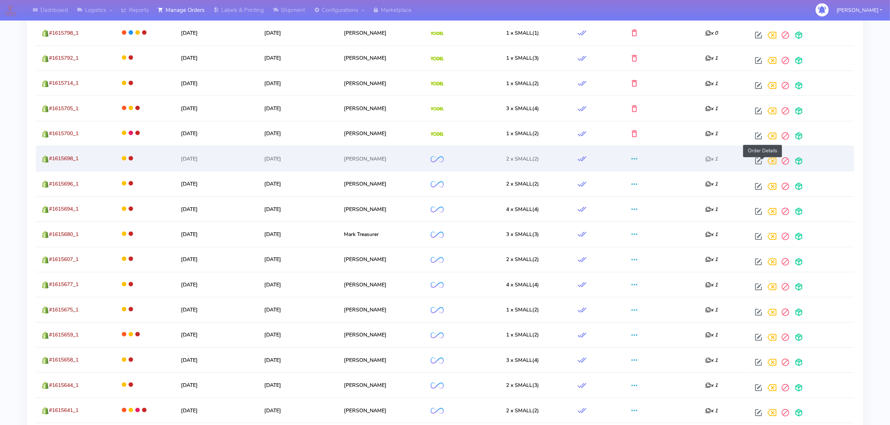
click at [764, 161] on span at bounding box center [758, 162] width 13 height 7
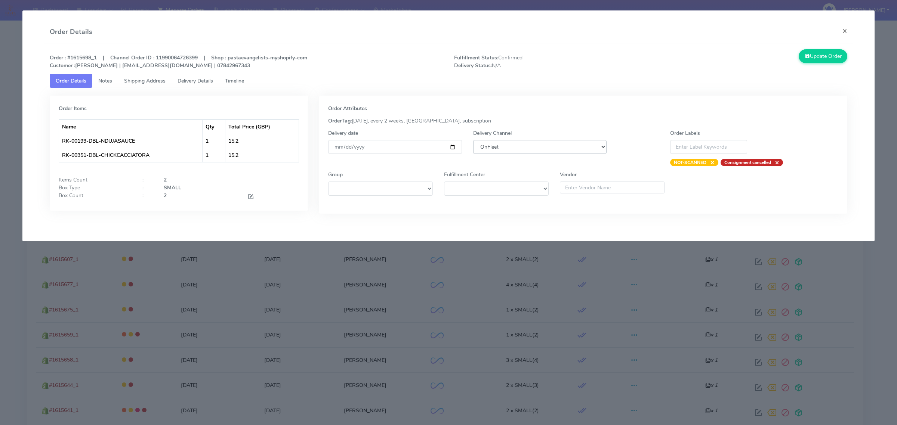
drag, startPoint x: 525, startPoint y: 149, endPoint x: 526, endPoint y: 153, distance: 3.9
click at [525, 149] on select "DHL OnFleet Royal Mail DPD Yodel MaxOptra Amazon Collection" at bounding box center [539, 147] width 133 height 14
select select "5"
click at [473, 140] on select "DHL OnFleet Royal Mail DPD Yodel MaxOptra Amazon Collection" at bounding box center [539, 147] width 133 height 14
click at [814, 53] on button "Update Order" at bounding box center [823, 56] width 49 height 14
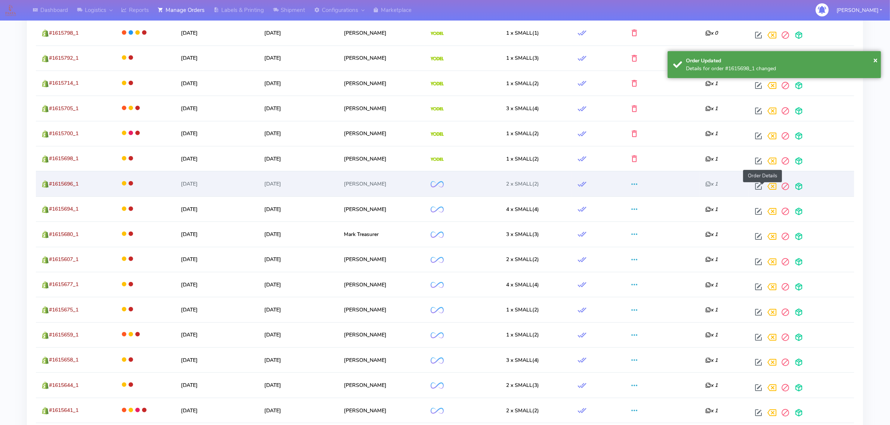
click at [760, 192] on span at bounding box center [758, 188] width 13 height 7
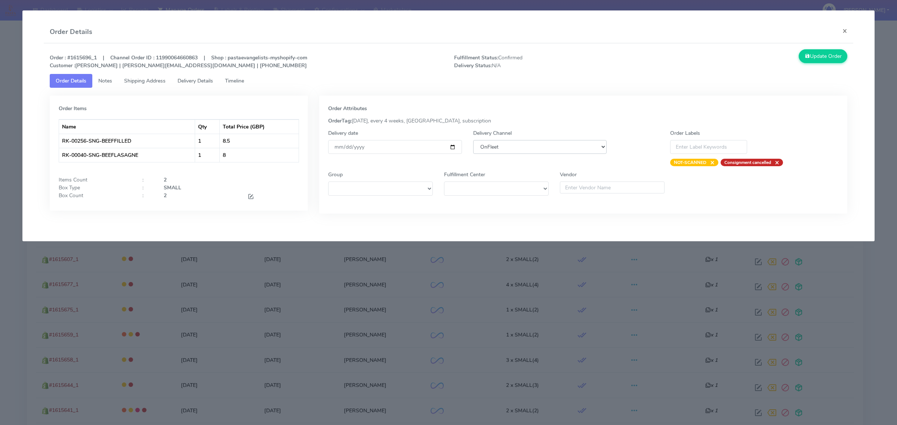
click at [535, 149] on select "DHL OnFleet Royal Mail DPD Yodel MaxOptra Amazon Collection" at bounding box center [539, 147] width 133 height 14
select select "5"
click at [473, 140] on select "DHL OnFleet Royal Mail DPD Yodel MaxOptra Amazon Collection" at bounding box center [539, 147] width 133 height 14
click at [830, 60] on button "Update Order" at bounding box center [823, 56] width 49 height 14
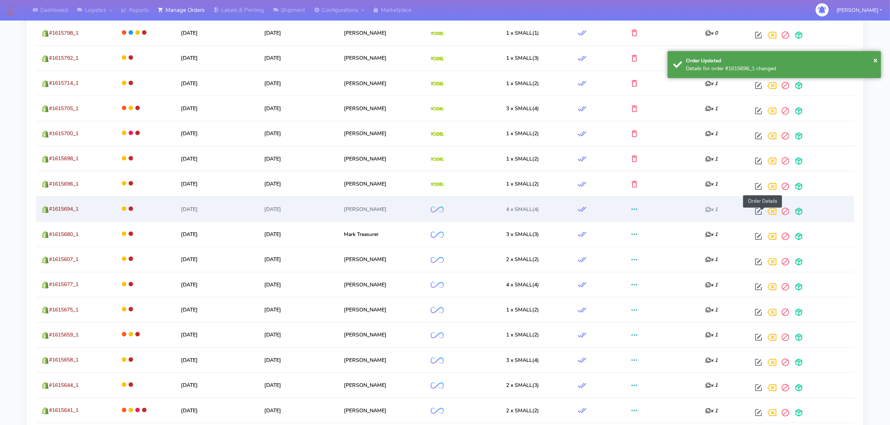
click at [763, 212] on span at bounding box center [758, 213] width 13 height 7
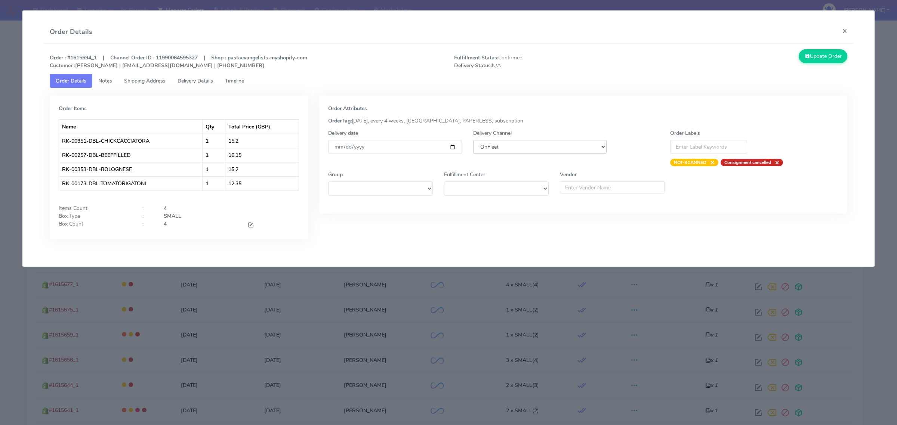
click at [570, 151] on select "DHL OnFleet Royal Mail DPD Yodel MaxOptra Amazon Collection" at bounding box center [539, 147] width 133 height 14
select select "5"
click at [473, 140] on select "DHL OnFleet Royal Mail DPD Yodel MaxOptra Amazon Collection" at bounding box center [539, 147] width 133 height 14
click at [819, 53] on button "Update Order" at bounding box center [823, 56] width 49 height 14
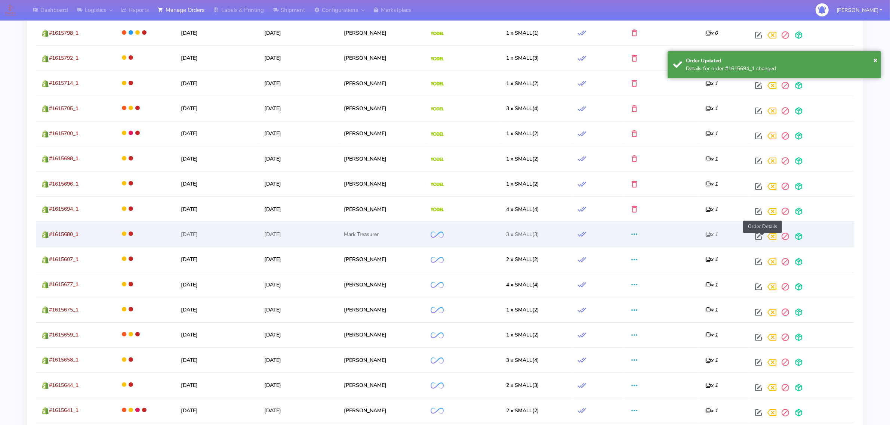
click at [764, 235] on span at bounding box center [758, 238] width 13 height 7
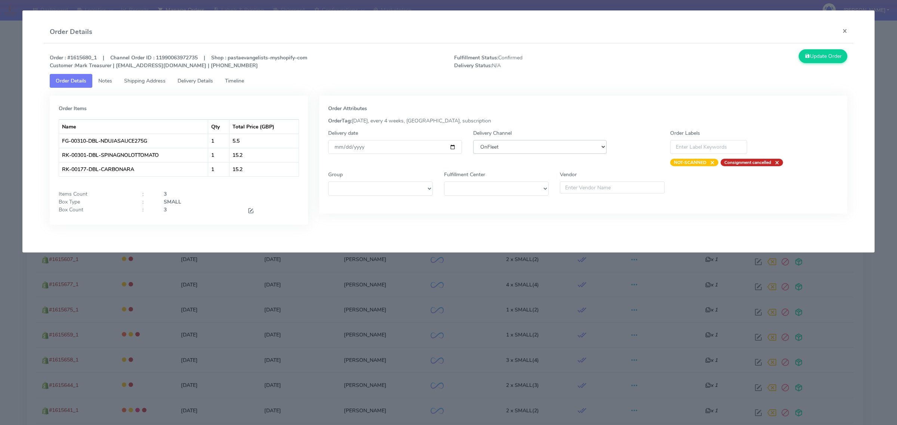
drag, startPoint x: 549, startPoint y: 141, endPoint x: 550, endPoint y: 153, distance: 12.1
click at [549, 141] on select "DHL OnFleet Royal Mail DPD Yodel MaxOptra Amazon Collection" at bounding box center [539, 147] width 133 height 14
select select "5"
click at [473, 140] on select "DHL OnFleet Royal Mail DPD Yodel MaxOptra Amazon Collection" at bounding box center [539, 147] width 133 height 14
click at [817, 52] on button "Update Order" at bounding box center [823, 56] width 49 height 14
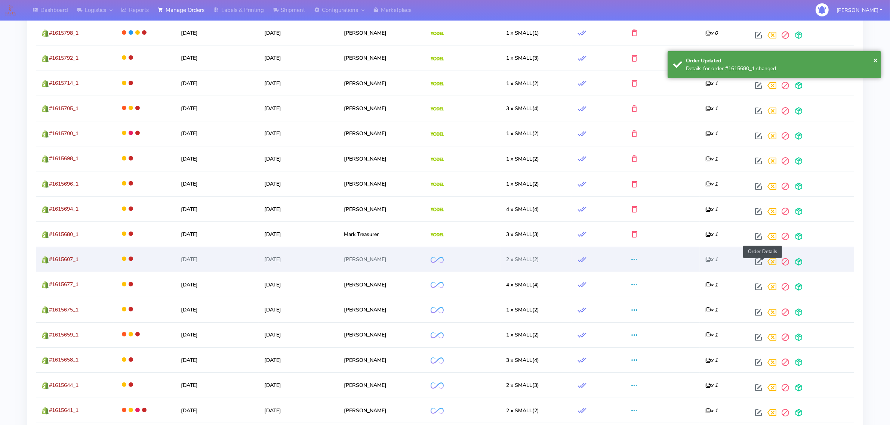
click at [763, 260] on span at bounding box center [758, 263] width 13 height 7
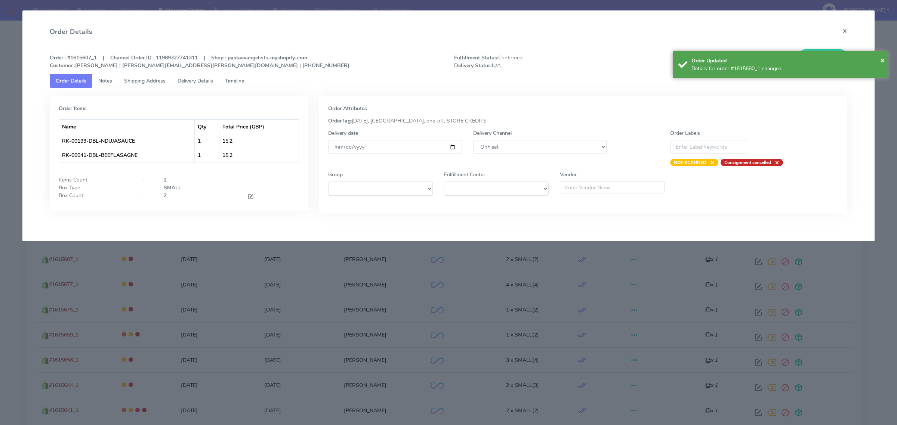
click at [539, 154] on div "Delivery Channel DHL OnFleet Royal Mail DPD Yodel MaxOptra Amazon Collection" at bounding box center [540, 147] width 145 height 37
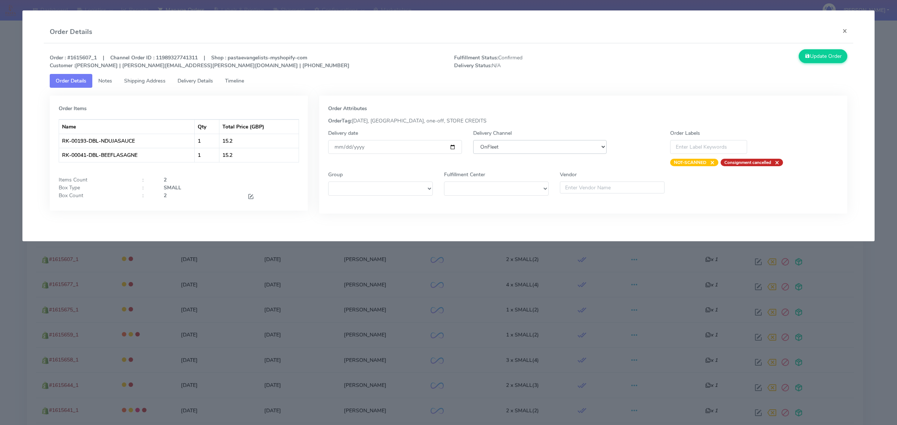
drag, startPoint x: 542, startPoint y: 146, endPoint x: 543, endPoint y: 152, distance: 5.7
click at [542, 146] on select "DHL OnFleet Royal Mail DPD Yodel MaxOptra Amazon Collection" at bounding box center [539, 147] width 133 height 14
select select "5"
click at [473, 140] on select "DHL OnFleet Royal Mail DPD Yodel MaxOptra Amazon Collection" at bounding box center [539, 147] width 133 height 14
drag, startPoint x: 831, startPoint y: 53, endPoint x: 809, endPoint y: 126, distance: 76.3
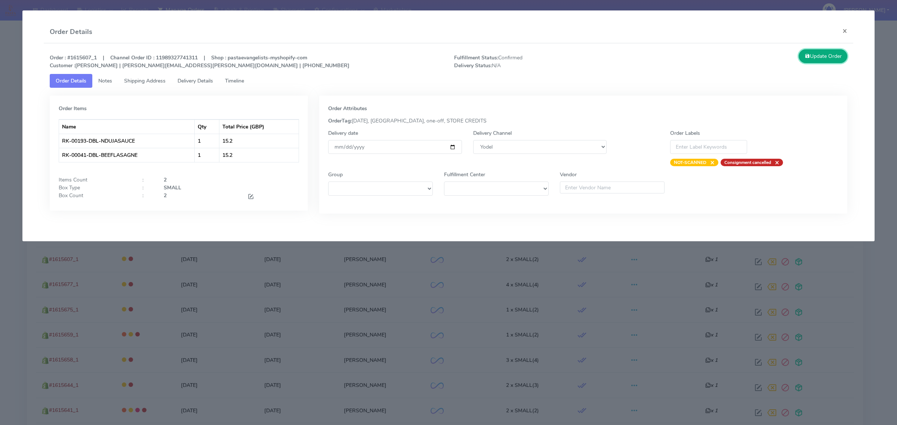
click at [831, 53] on button "Update Order" at bounding box center [823, 56] width 49 height 14
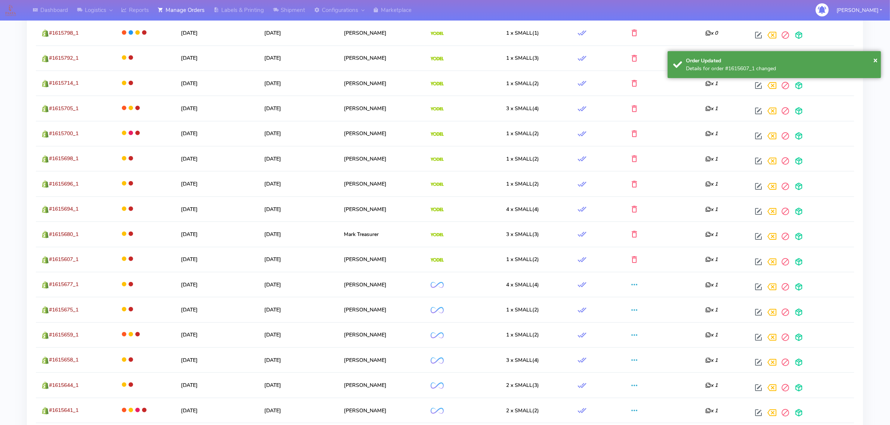
scroll to position [369, 0]
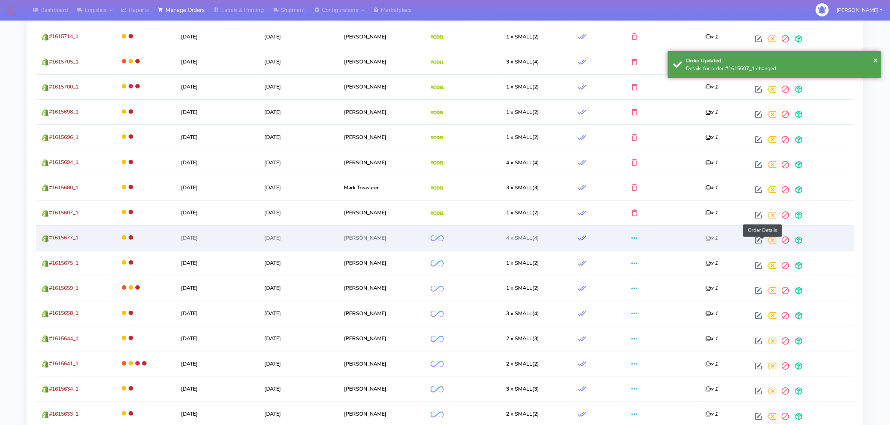
click at [763, 245] on span at bounding box center [758, 241] width 13 height 7
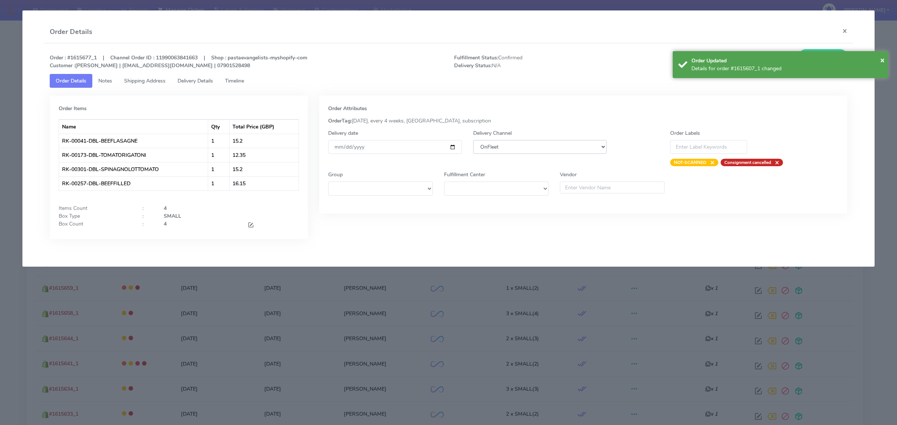
click at [529, 151] on select "DHL OnFleet Royal Mail DPD Yodel MaxOptra Amazon Collection" at bounding box center [539, 147] width 133 height 14
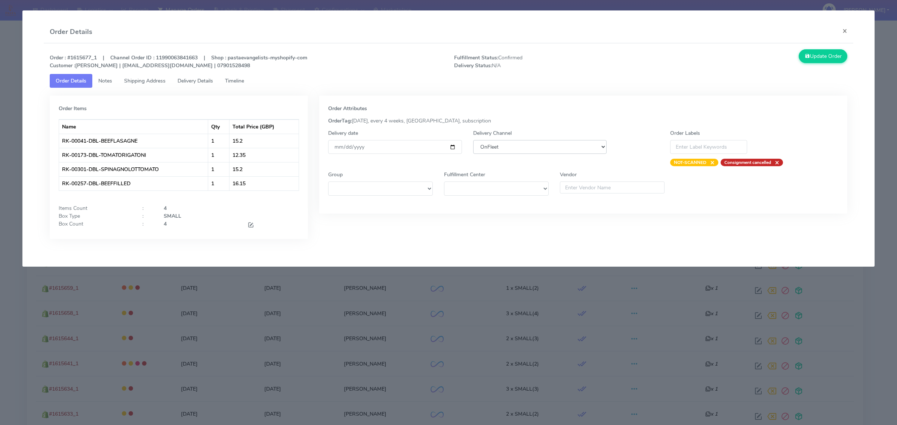
select select "5"
click at [473, 140] on select "DHL OnFleet Royal Mail DPD Yodel MaxOptra Amazon Collection" at bounding box center [539, 147] width 133 height 14
click at [827, 53] on button "Update Order" at bounding box center [823, 56] width 49 height 14
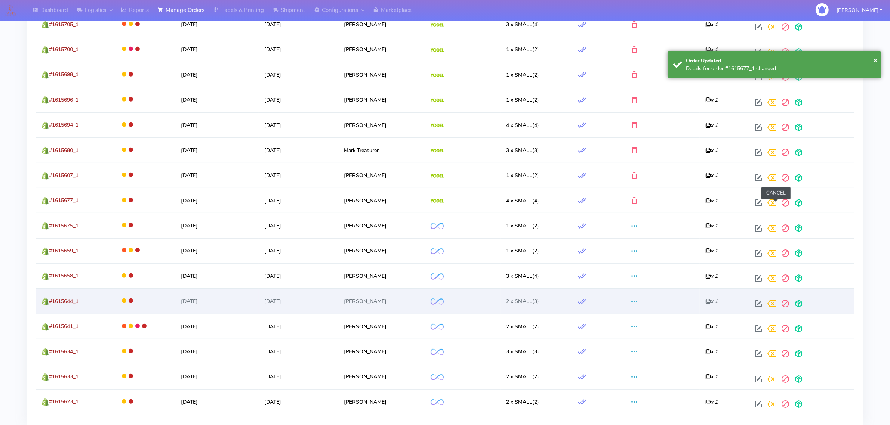
scroll to position [462, 0]
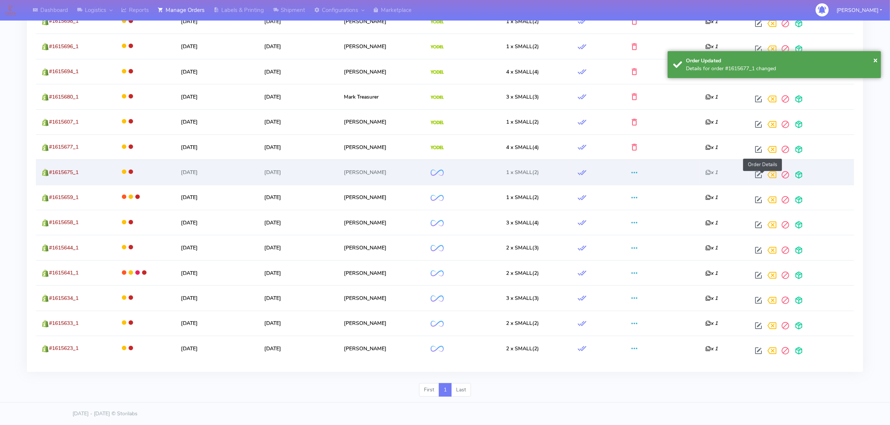
click at [761, 176] on span at bounding box center [758, 176] width 13 height 7
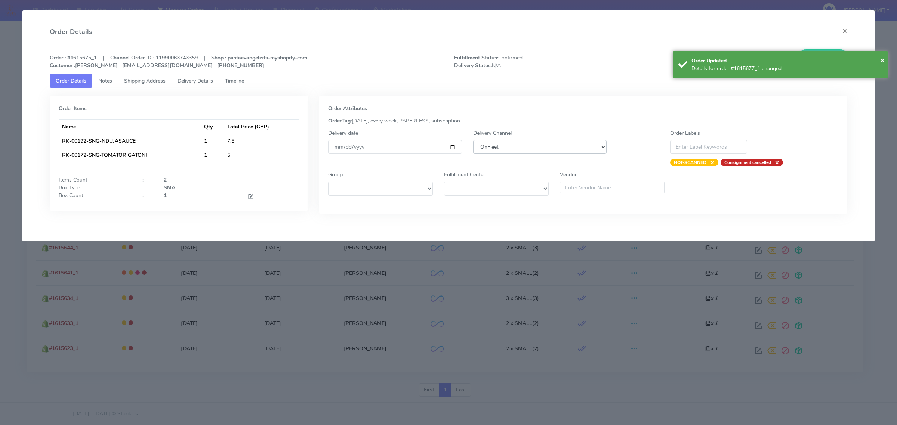
click at [539, 146] on select "DHL OnFleet Royal Mail DPD Yodel MaxOptra Amazon Collection" at bounding box center [539, 147] width 133 height 14
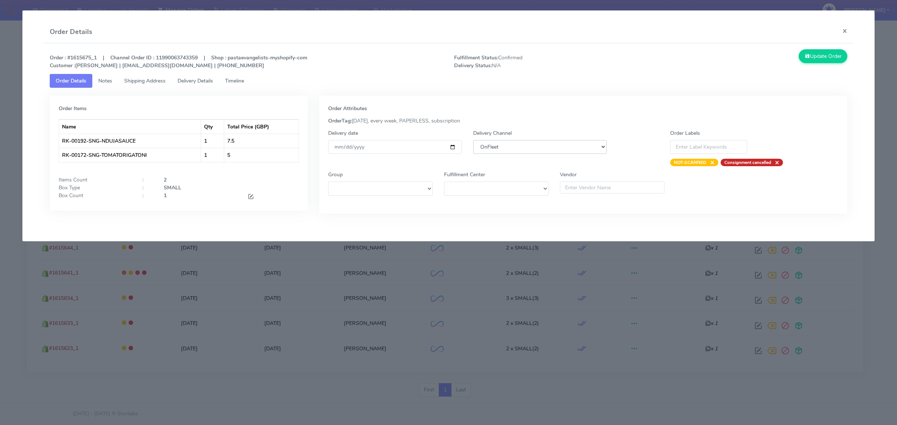
select select "5"
click at [473, 140] on select "DHL OnFleet Royal Mail DPD Yodel MaxOptra Amazon Collection" at bounding box center [539, 147] width 133 height 14
click at [815, 62] on button "Update Order" at bounding box center [823, 56] width 49 height 14
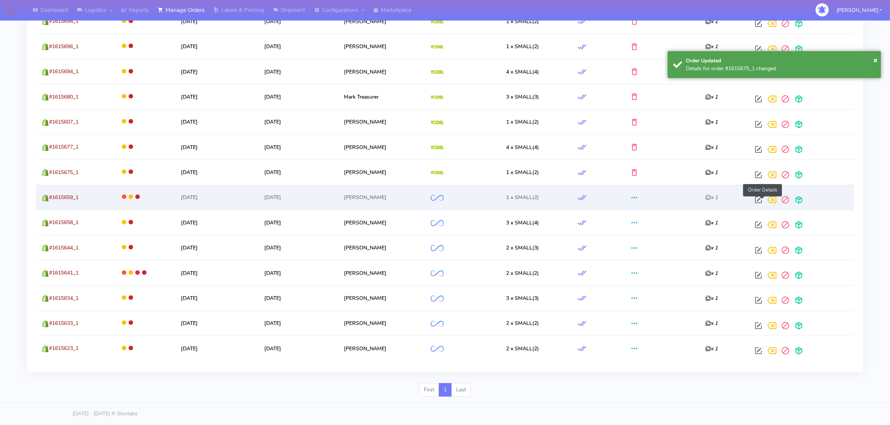
click at [759, 202] on span at bounding box center [758, 201] width 13 height 7
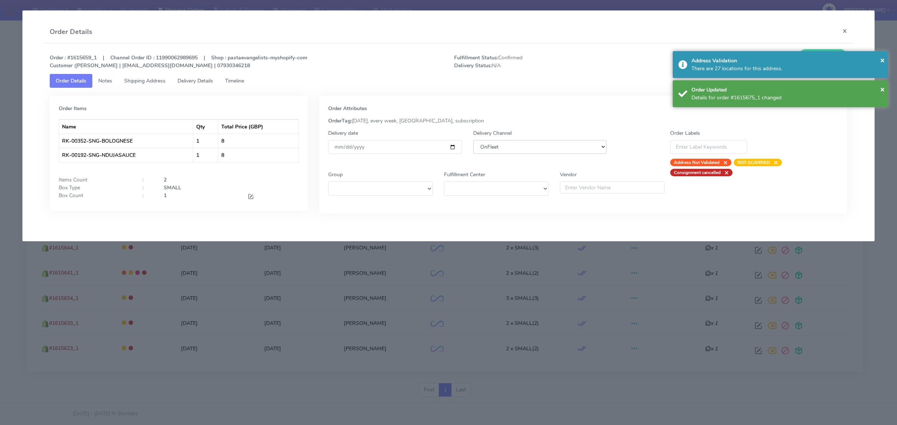
click at [512, 152] on select "DHL OnFleet Royal Mail DPD Yodel MaxOptra Amazon Collection" at bounding box center [539, 147] width 133 height 14
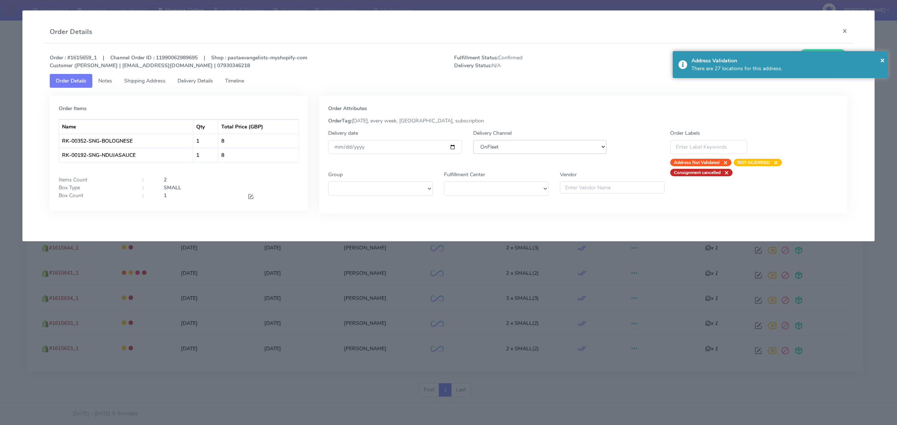
select select "5"
click at [473, 140] on select "DHL OnFleet Royal Mail DPD Yodel MaxOptra Amazon Collection" at bounding box center [539, 147] width 133 height 14
click at [883, 61] on span "×" at bounding box center [882, 60] width 4 height 10
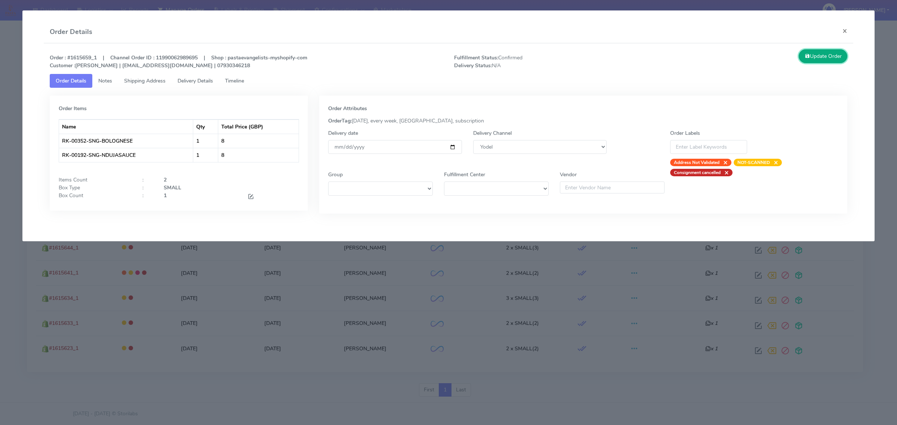
click at [817, 55] on button "Update Order" at bounding box center [823, 56] width 49 height 14
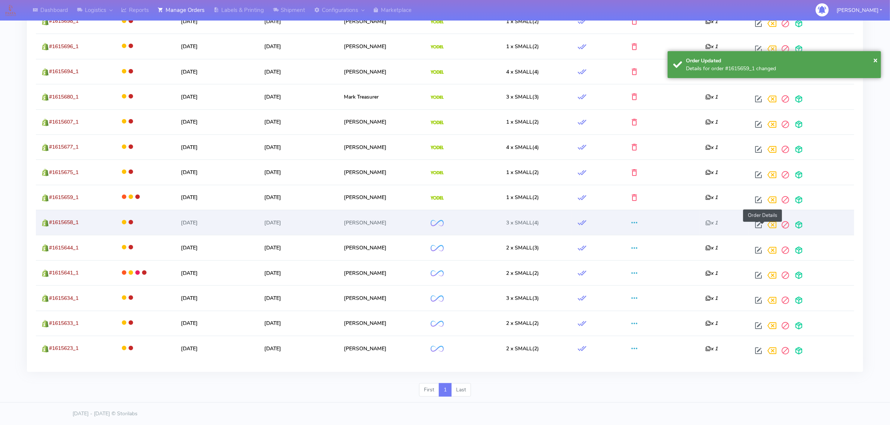
click at [765, 223] on span at bounding box center [758, 226] width 13 height 7
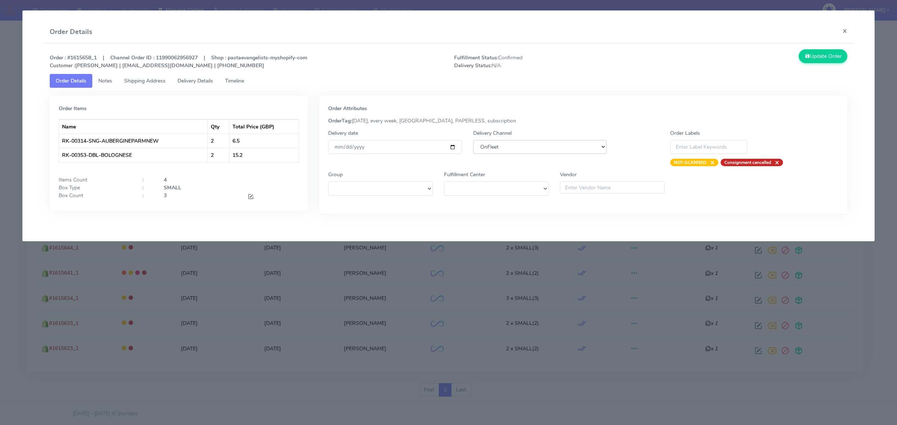
drag, startPoint x: 494, startPoint y: 141, endPoint x: 497, endPoint y: 148, distance: 7.5
click at [494, 141] on select "DHL OnFleet Royal Mail DPD Yodel MaxOptra Amazon Collection" at bounding box center [539, 147] width 133 height 14
select select "5"
click at [473, 140] on select "DHL OnFleet Royal Mail DPD Yodel MaxOptra Amazon Collection" at bounding box center [539, 147] width 133 height 14
click at [801, 56] on button "Update Order" at bounding box center [823, 56] width 49 height 14
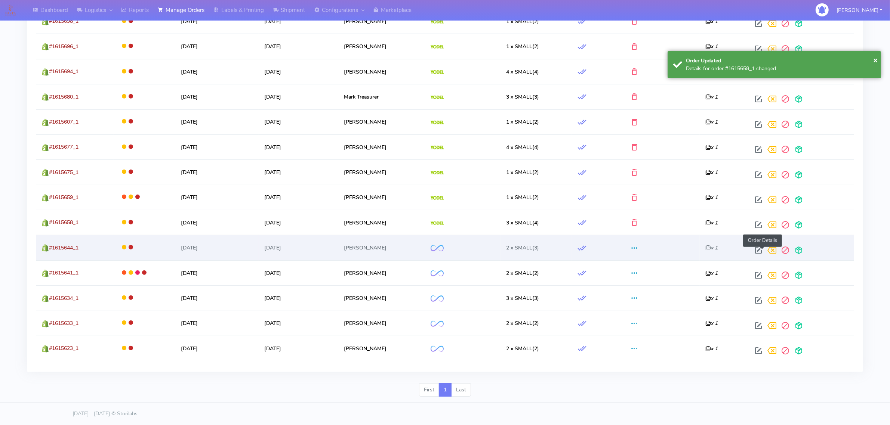
click at [764, 249] on span at bounding box center [758, 252] width 13 height 7
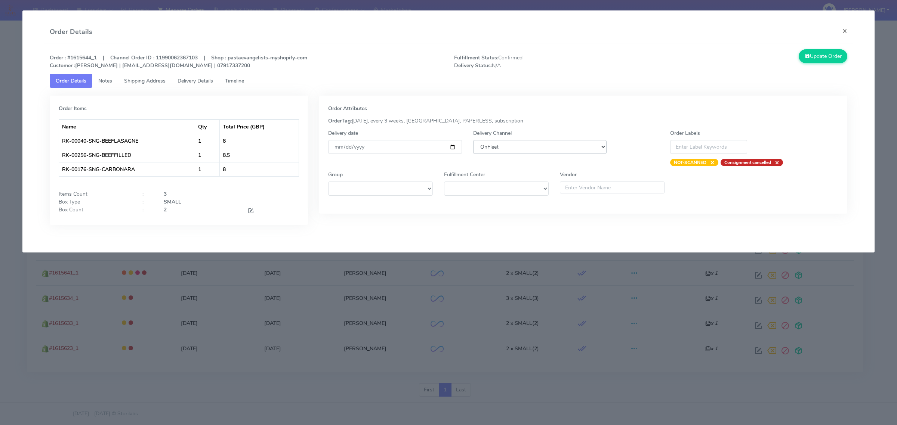
click at [527, 150] on select "DHL OnFleet Royal Mail DPD Yodel MaxOptra Amazon Collection" at bounding box center [539, 147] width 133 height 14
select select "5"
click at [473, 140] on select "DHL OnFleet Royal Mail DPD Yodel MaxOptra Amazon Collection" at bounding box center [539, 147] width 133 height 14
click at [805, 58] on icon at bounding box center [807, 56] width 5 height 7
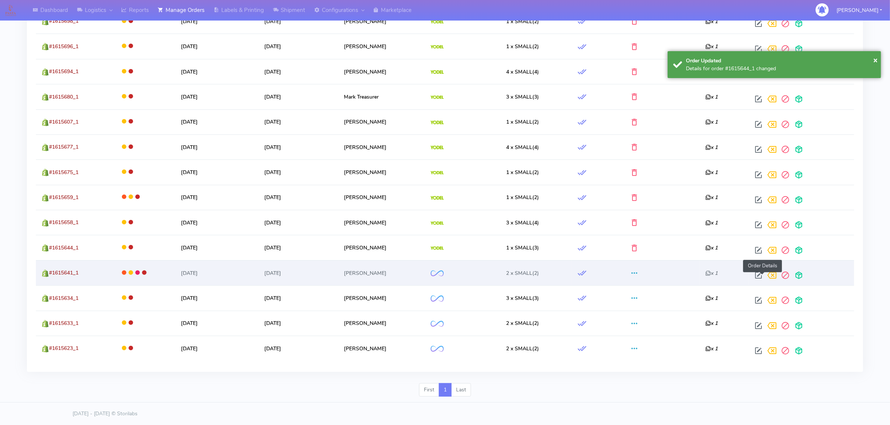
click at [764, 275] on span at bounding box center [758, 277] width 13 height 7
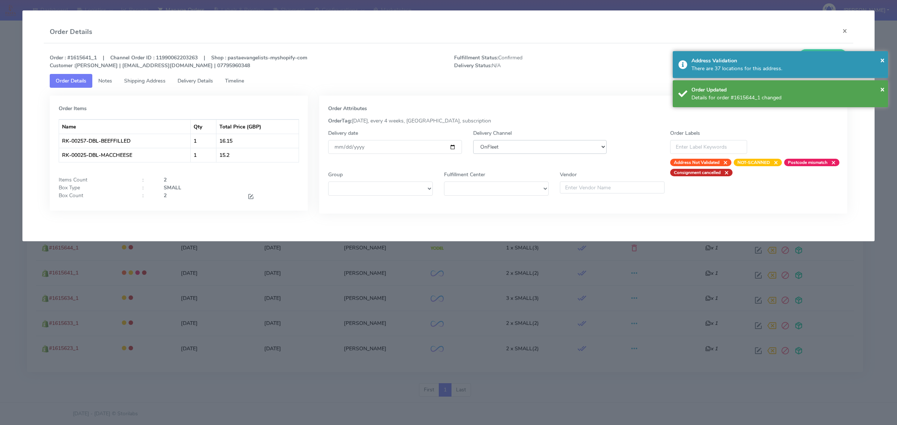
click at [524, 146] on select "DHL OnFleet Royal Mail DPD Yodel MaxOptra Amazon Collection" at bounding box center [539, 147] width 133 height 14
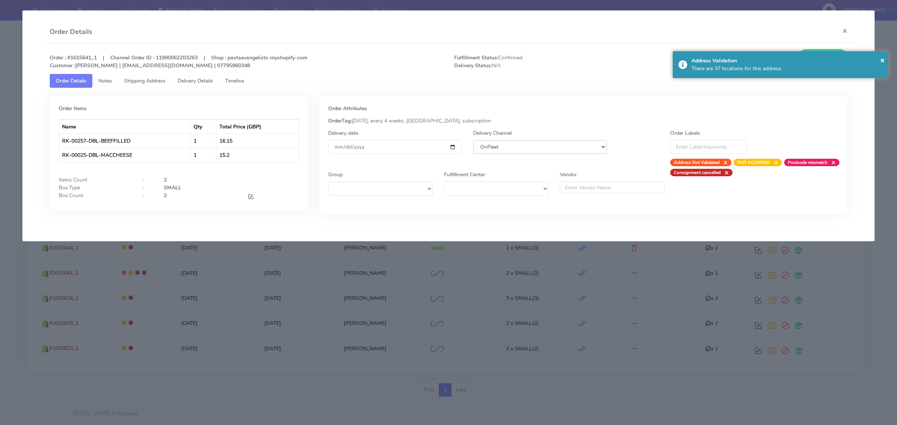
select select "5"
click at [473, 140] on select "DHL OnFleet Royal Mail DPD Yodel MaxOptra Amazon Collection" at bounding box center [539, 147] width 133 height 14
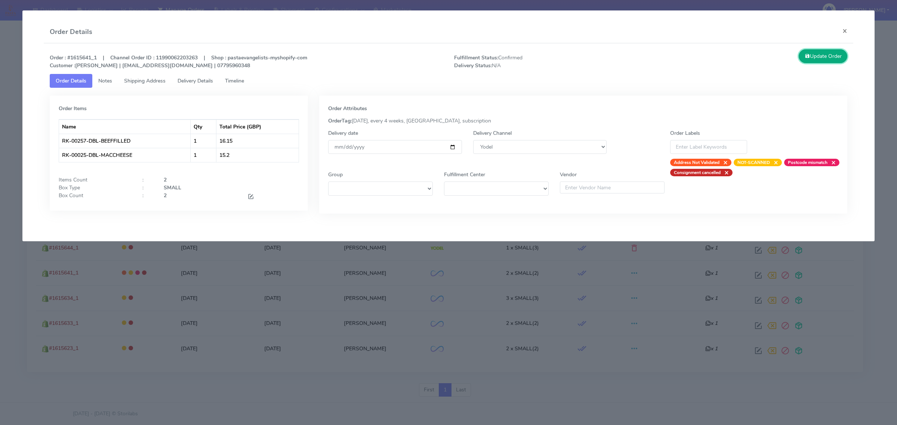
click at [815, 60] on button "Update Order" at bounding box center [823, 56] width 49 height 14
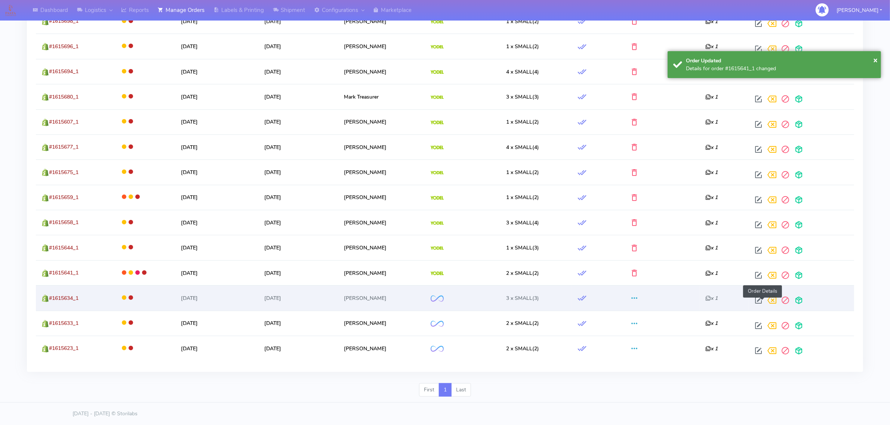
click at [757, 299] on span at bounding box center [758, 302] width 13 height 7
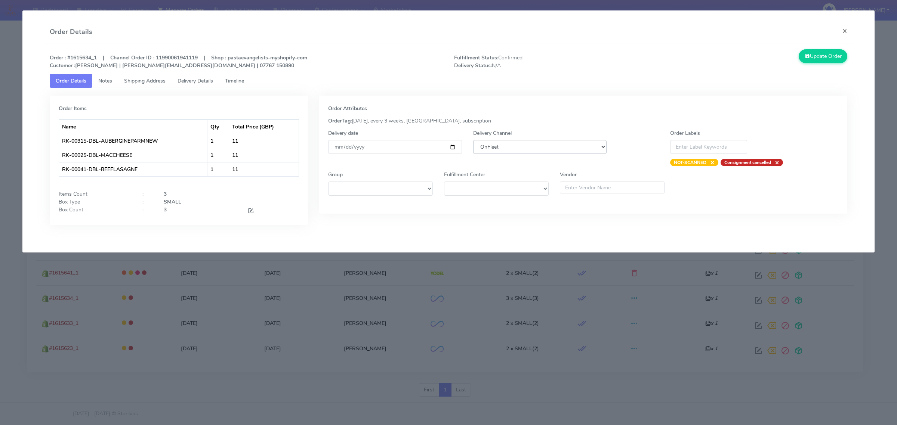
click at [505, 151] on select "DHL OnFleet Royal Mail DPD Yodel MaxOptra Amazon Collection" at bounding box center [539, 147] width 133 height 14
select select "5"
click at [473, 140] on select "DHL OnFleet Royal Mail DPD Yodel MaxOptra Amazon Collection" at bounding box center [539, 147] width 133 height 14
click at [811, 58] on button "Update Order" at bounding box center [823, 56] width 49 height 14
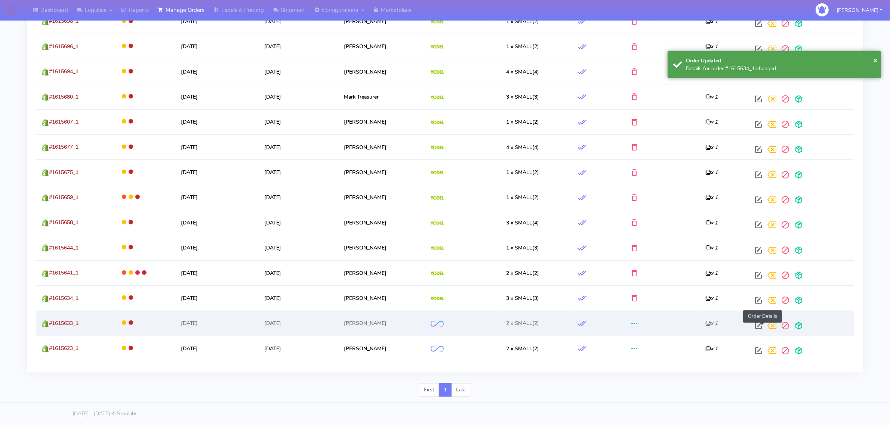
click at [762, 324] on span at bounding box center [758, 327] width 13 height 7
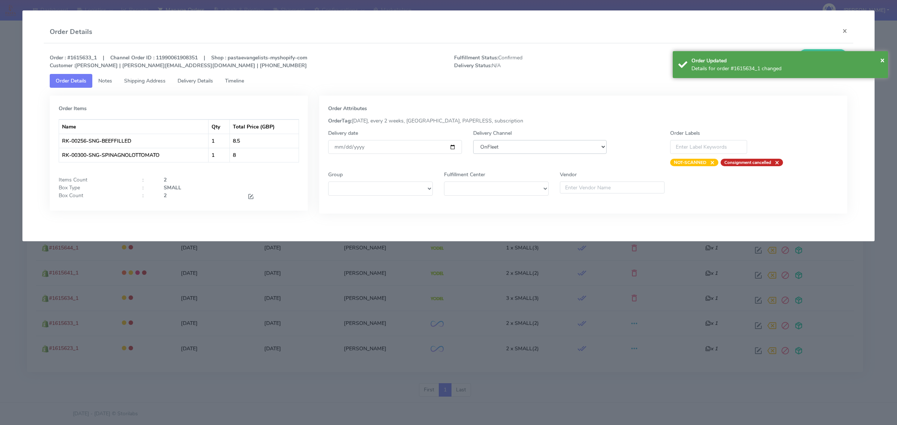
drag, startPoint x: 528, startPoint y: 147, endPoint x: 531, endPoint y: 153, distance: 7.2
click at [528, 147] on select "DHL OnFleet Royal Mail DPD Yodel MaxOptra Amazon Collection" at bounding box center [539, 147] width 133 height 14
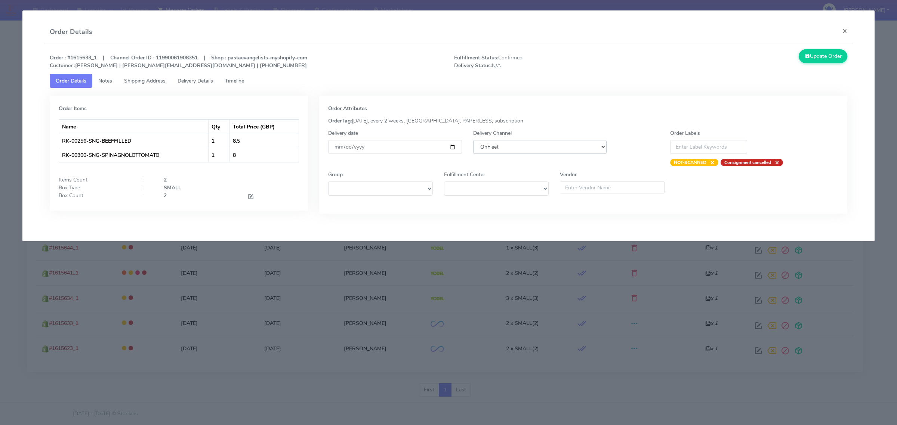
select select "5"
click at [473, 140] on select "DHL OnFleet Royal Mail DPD Yodel MaxOptra Amazon Collection" at bounding box center [539, 147] width 133 height 14
click at [815, 49] on button "Update Order" at bounding box center [823, 56] width 49 height 14
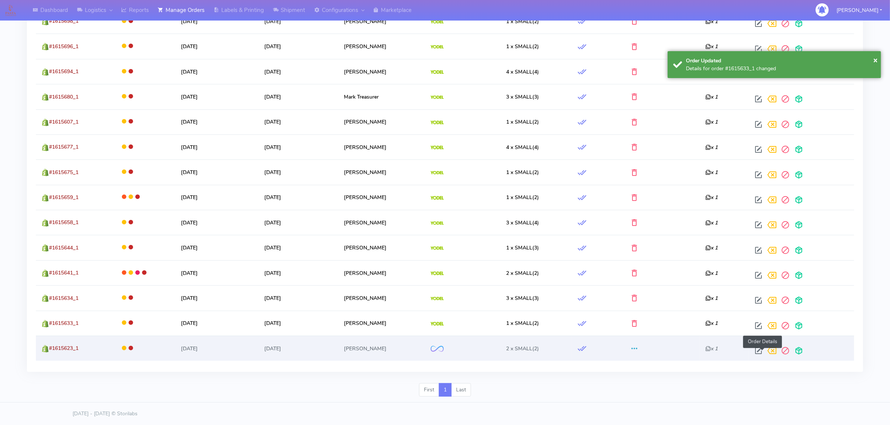
click at [764, 349] on span at bounding box center [758, 352] width 13 height 7
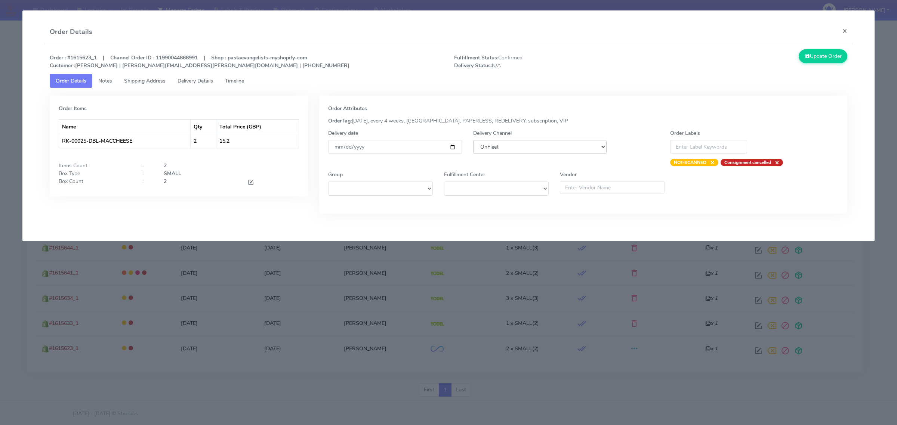
click at [546, 143] on select "DHL OnFleet Royal Mail DPD Yodel MaxOptra Amazon Collection" at bounding box center [539, 147] width 133 height 14
select select "5"
click at [473, 140] on select "DHL OnFleet Royal Mail DPD Yodel MaxOptra Amazon Collection" at bounding box center [539, 147] width 133 height 14
click at [832, 59] on button "Update Order" at bounding box center [823, 56] width 49 height 14
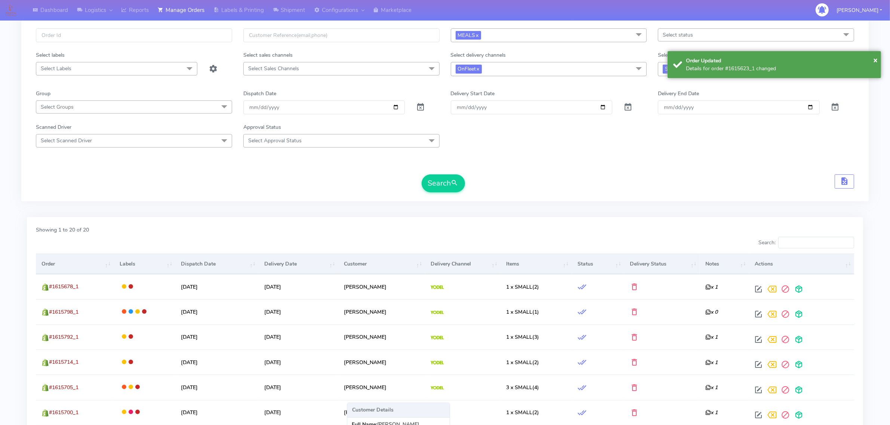
scroll to position [42, 0]
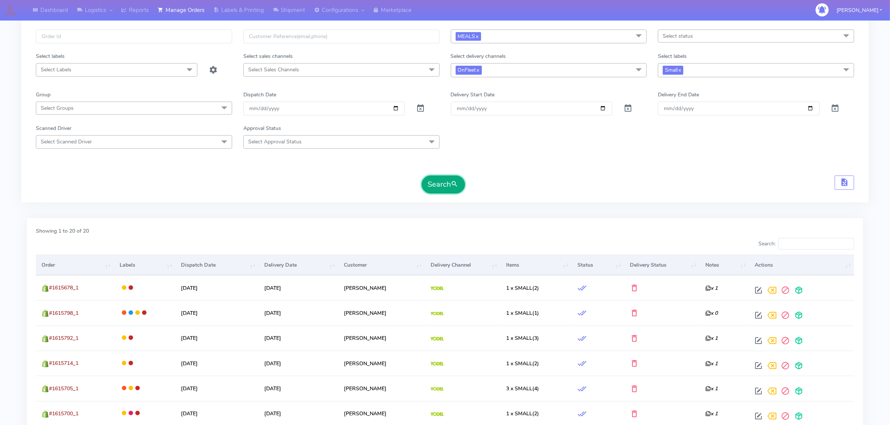
click at [443, 191] on button "Search" at bounding box center [443, 185] width 43 height 18
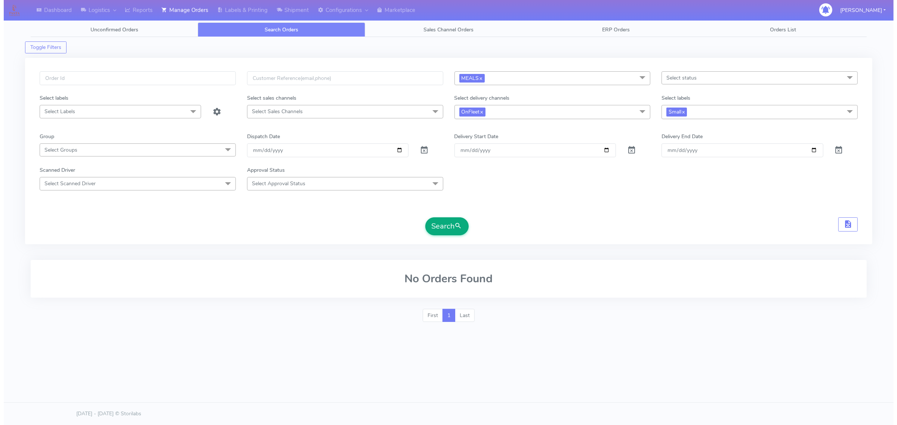
scroll to position [0, 0]
